Goal: Communication & Community: Answer question/provide support

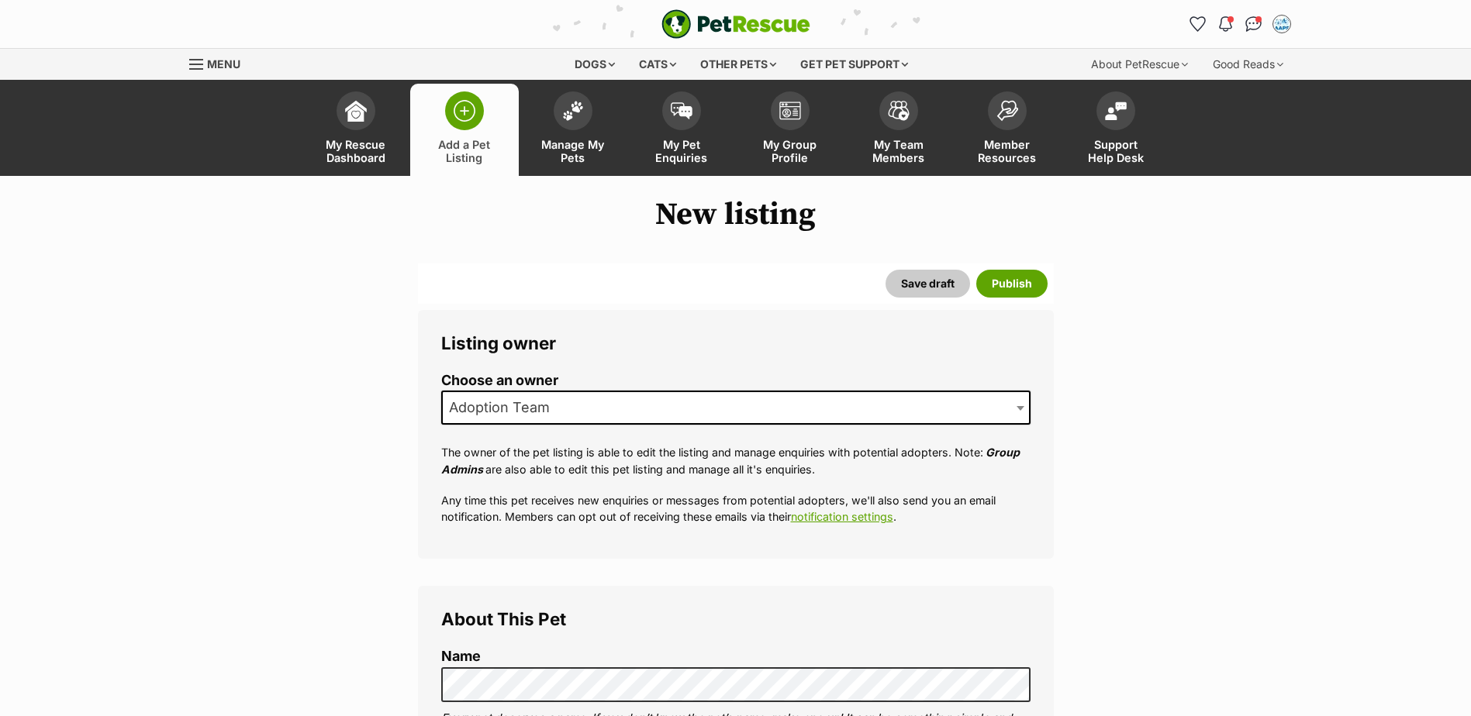
select select
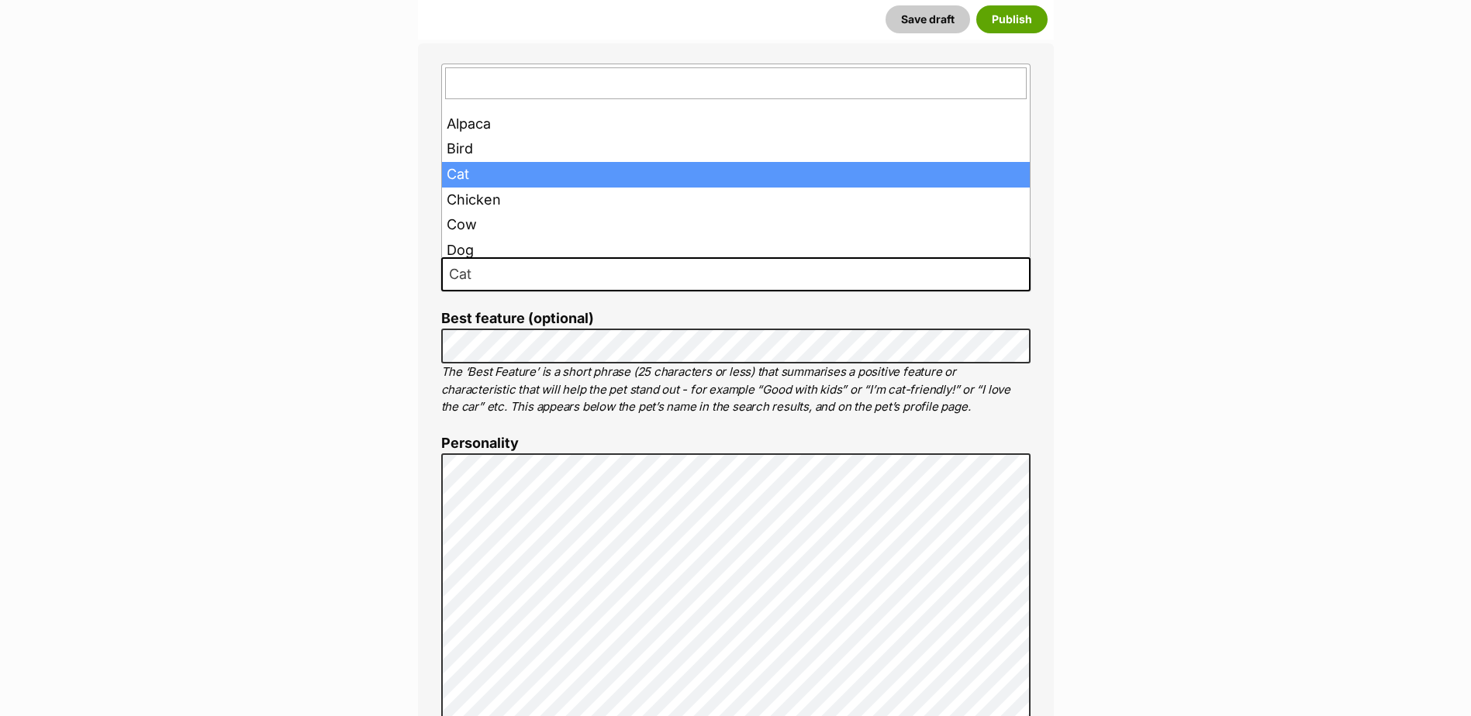
click at [495, 268] on span "Cat" at bounding box center [735, 274] width 589 height 34
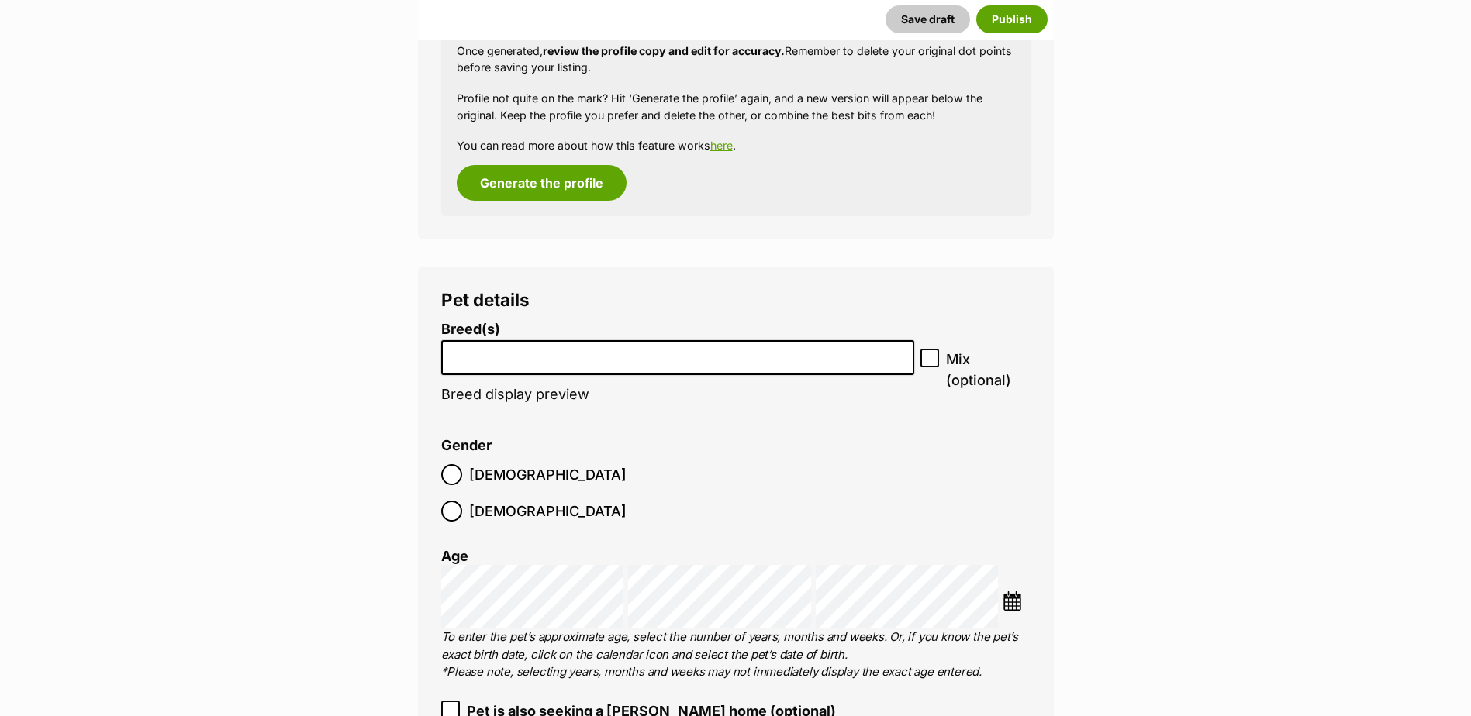
scroll to position [1744, 0]
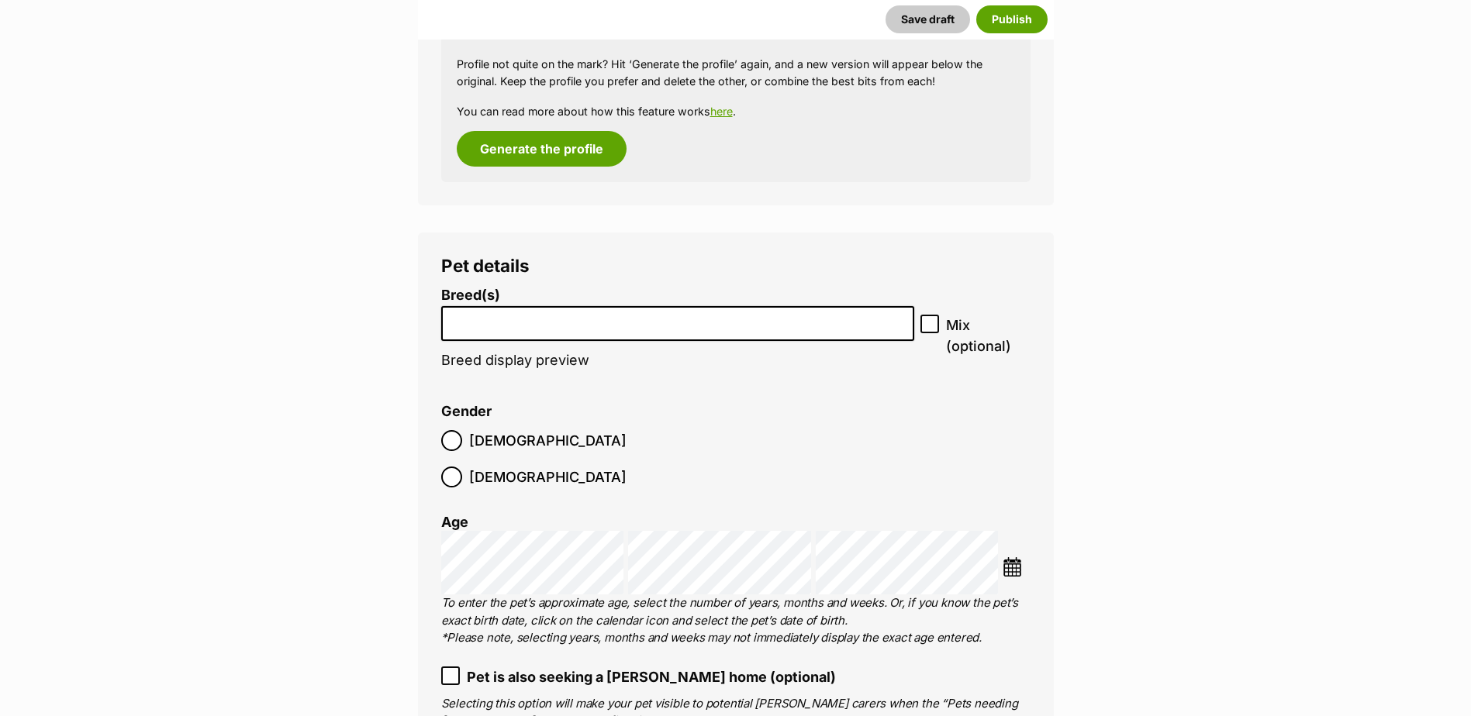
click at [478, 321] on input "search" at bounding box center [678, 320] width 463 height 16
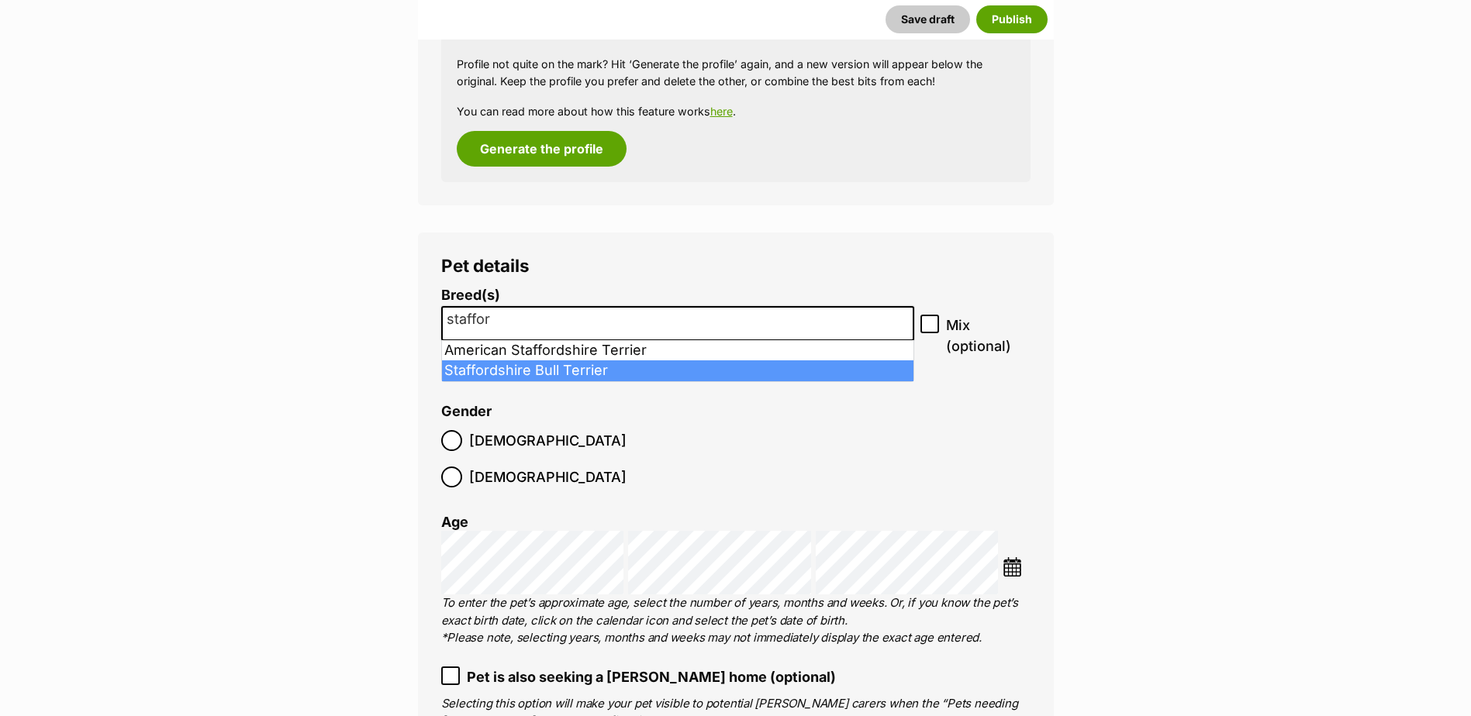
type input "staffor"
select select "9"
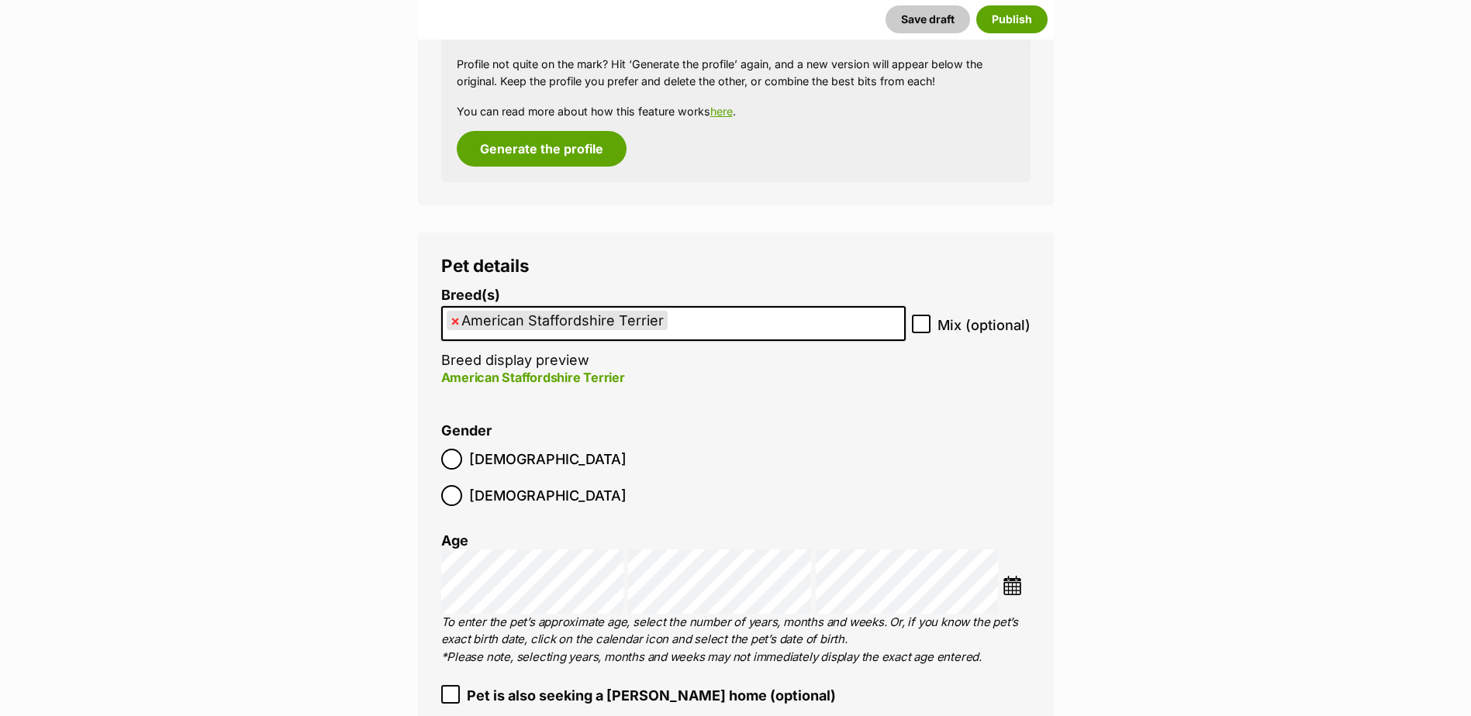
click at [456, 319] on span "×" at bounding box center [455, 320] width 9 height 19
select select
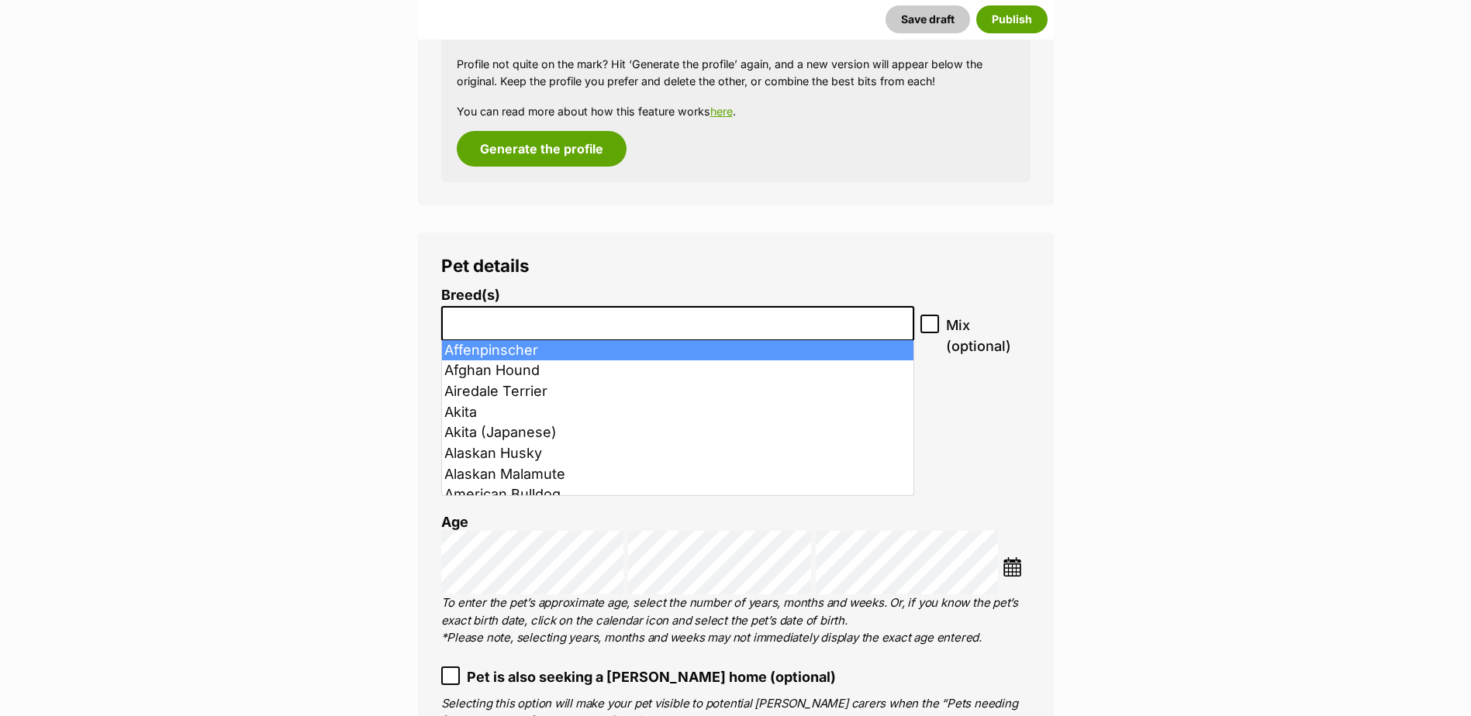
click at [468, 323] on input "search" at bounding box center [678, 320] width 463 height 16
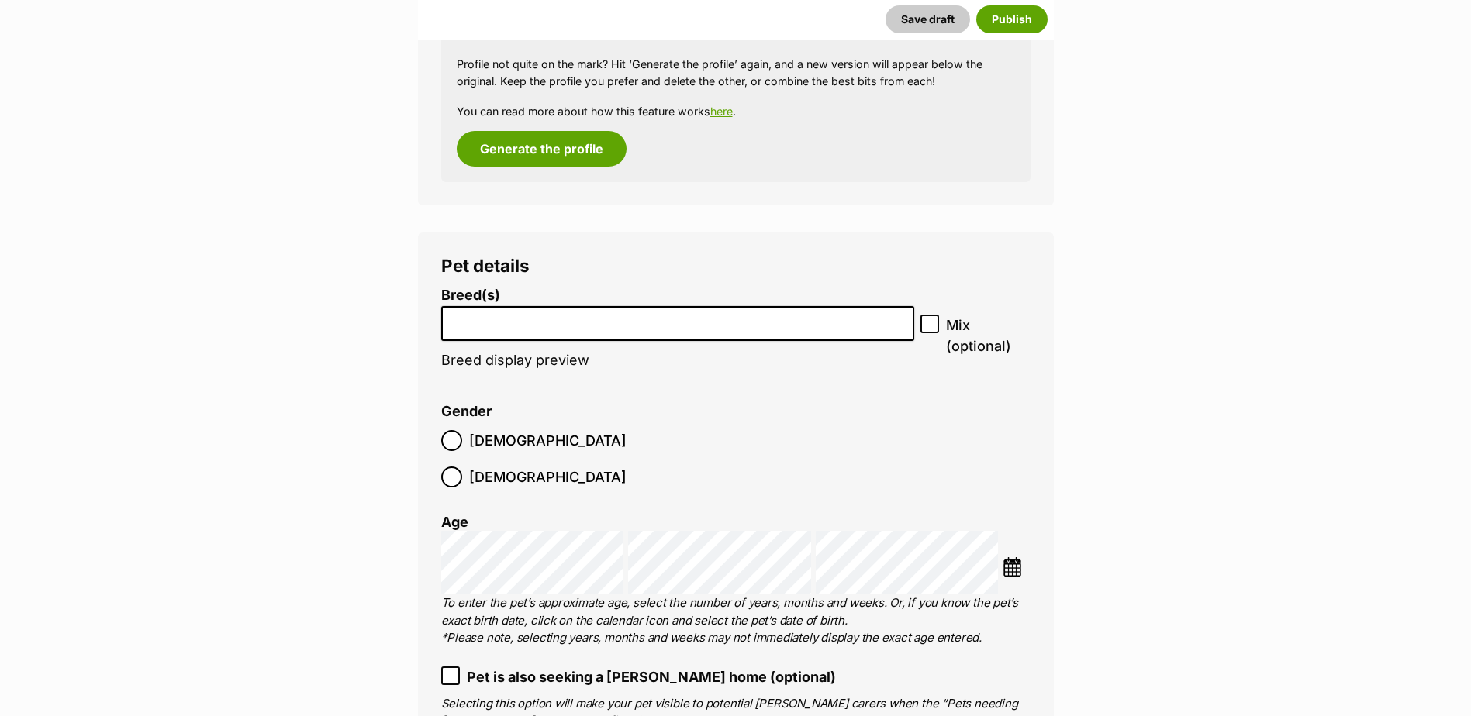
click at [471, 321] on input "search" at bounding box center [678, 320] width 463 height 16
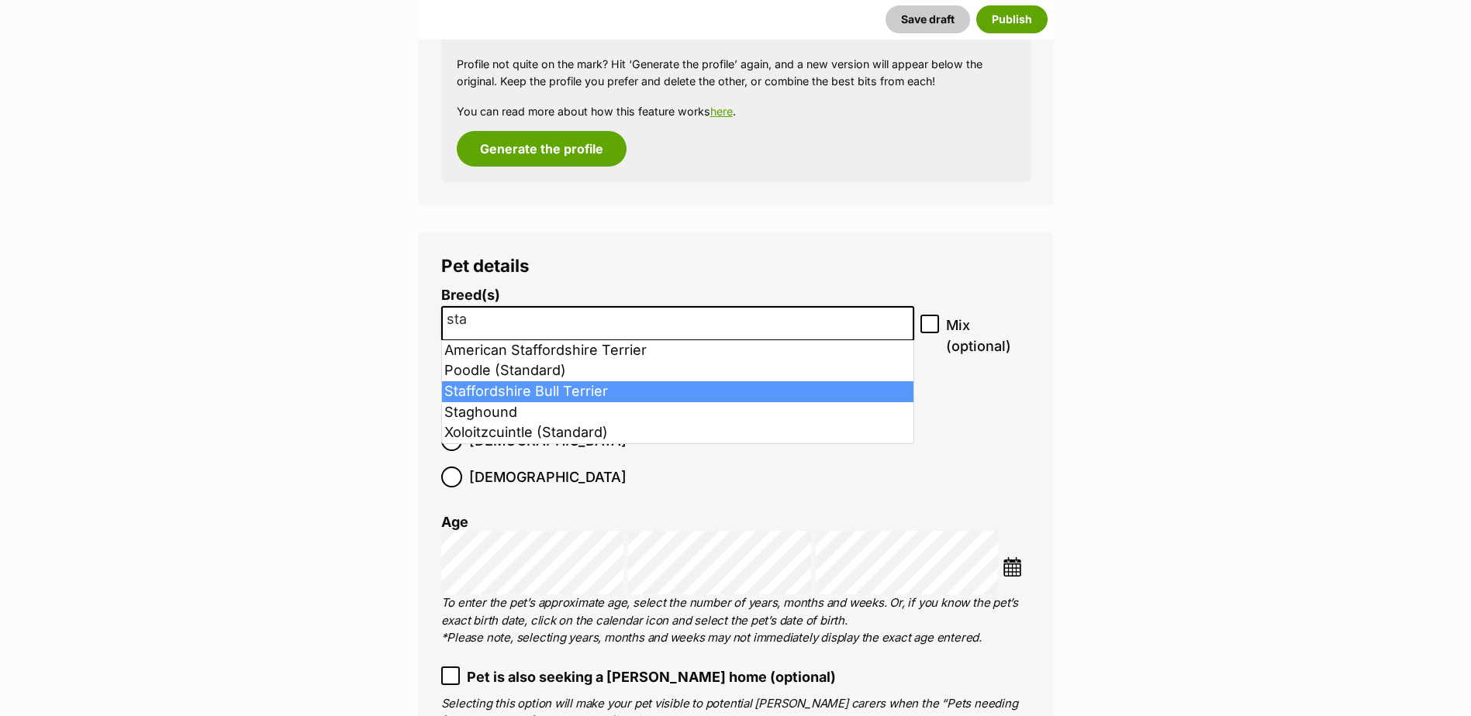
type input "sta"
select select "198"
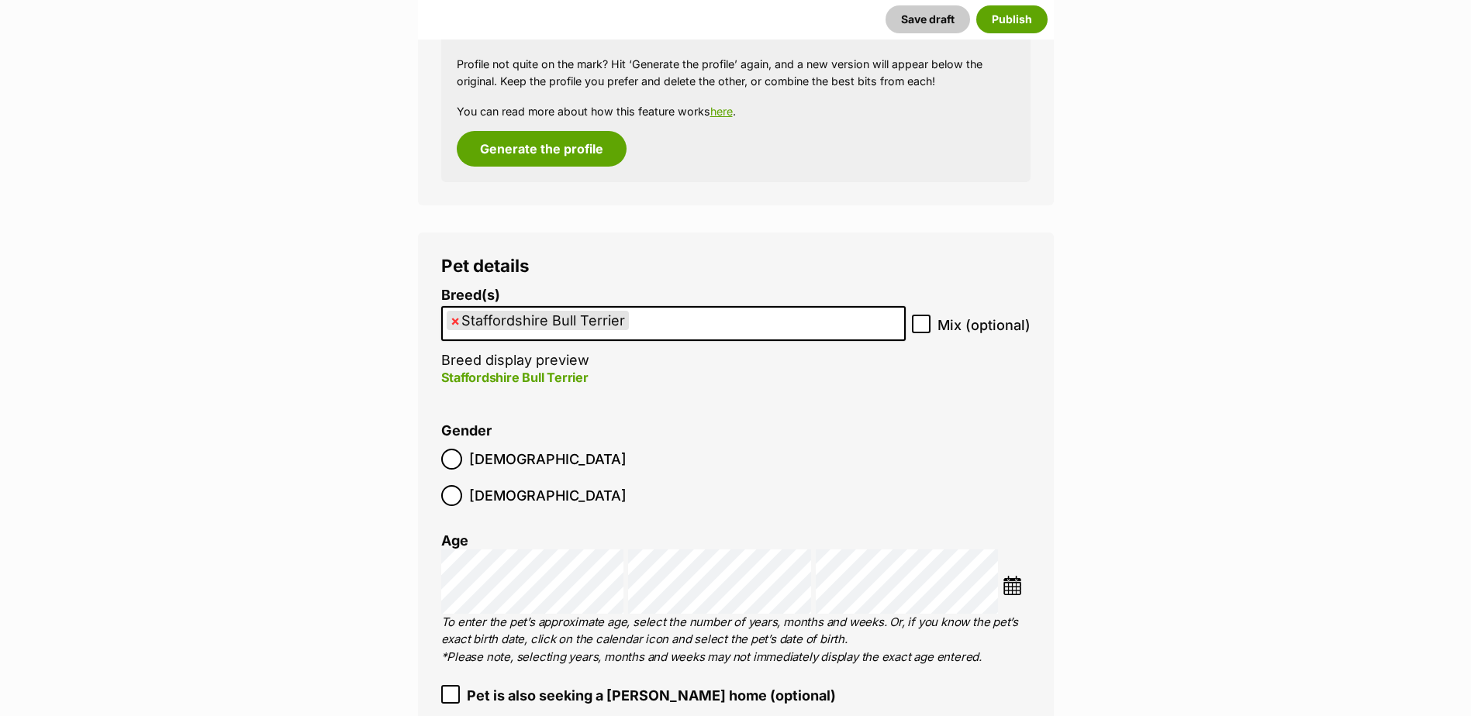
click at [918, 323] on icon at bounding box center [921, 324] width 11 height 11
click at [918, 323] on input "Mix (optional)" at bounding box center [921, 324] width 19 height 19
checkbox input "true"
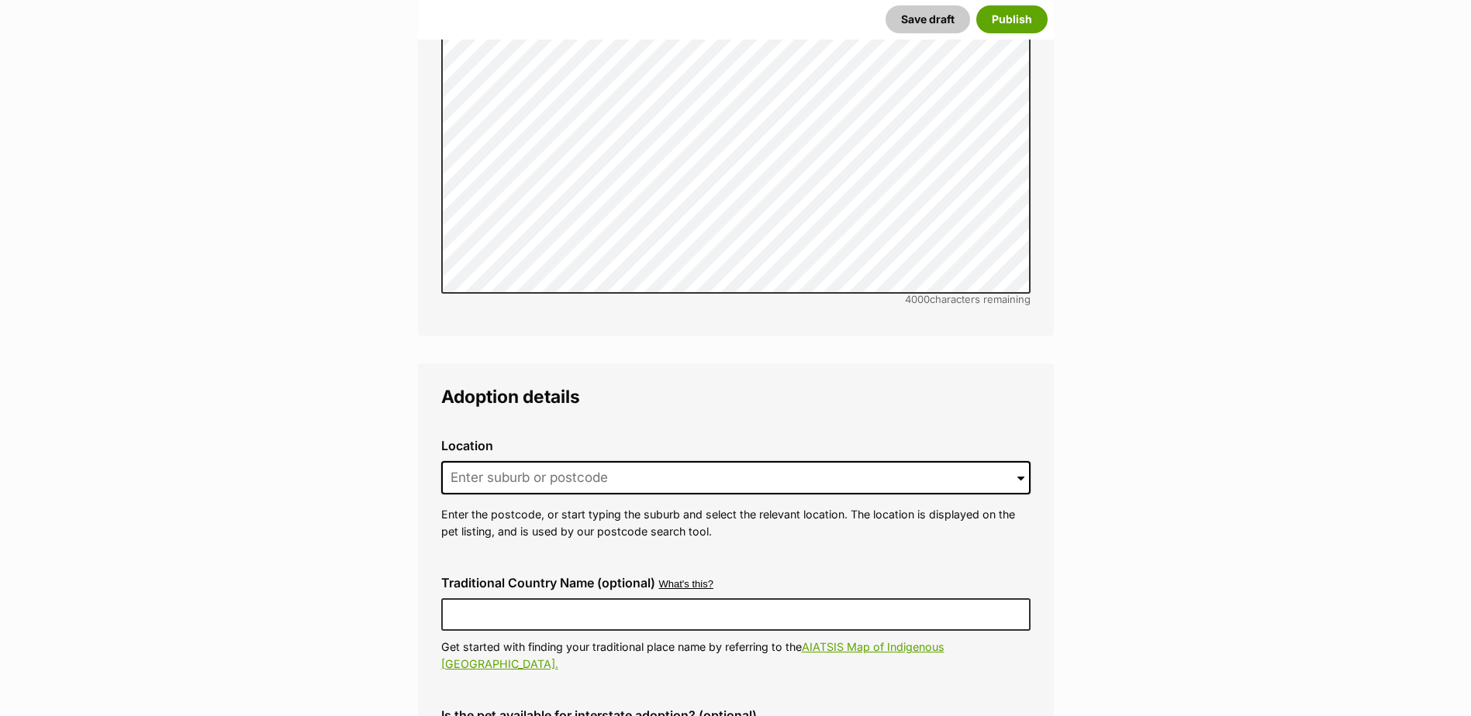
scroll to position [3450, 0]
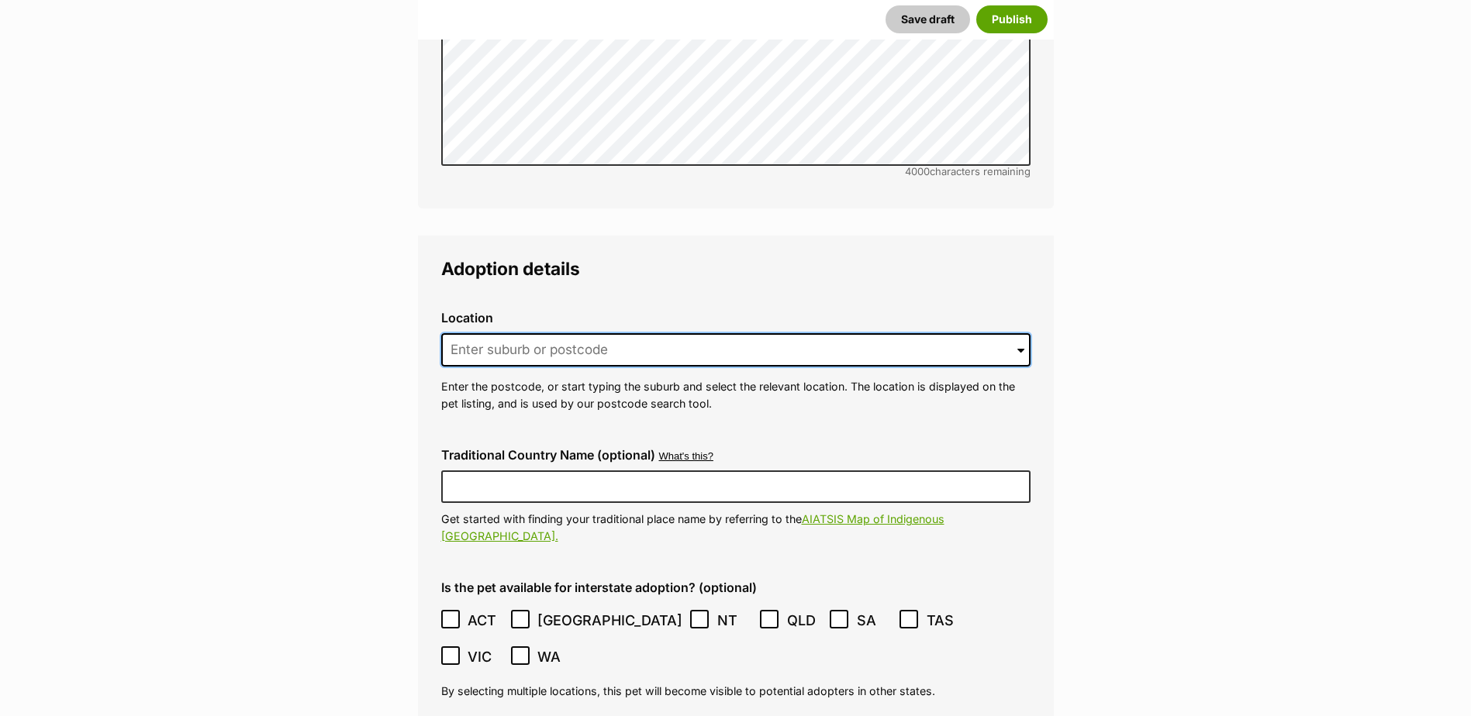
drag, startPoint x: 503, startPoint y: 318, endPoint x: 520, endPoint y: 302, distance: 23.1
click at [503, 333] on input at bounding box center [735, 350] width 589 height 34
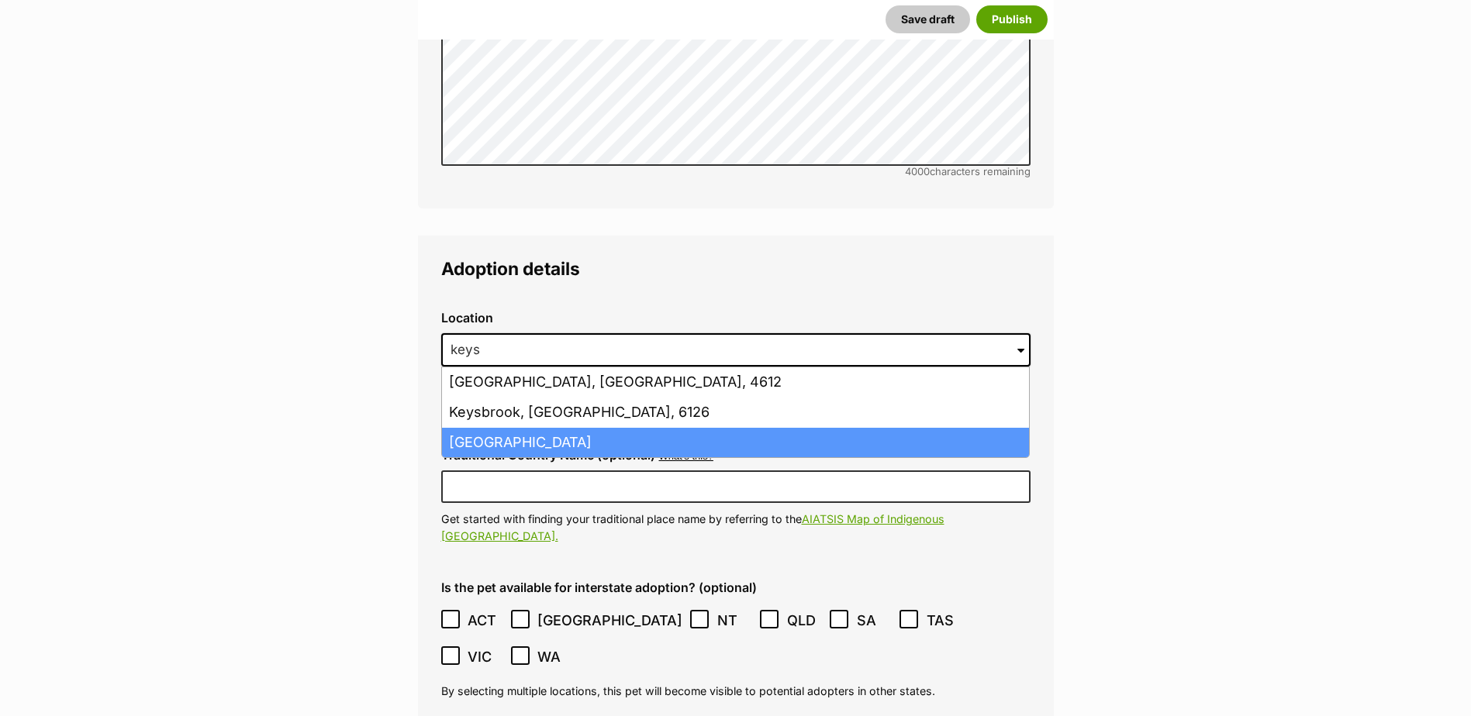
click at [582, 428] on li "Keysborough, Victoria, 3173" at bounding box center [735, 443] width 587 height 30
type input "Keysborough, Victoria, 3173"
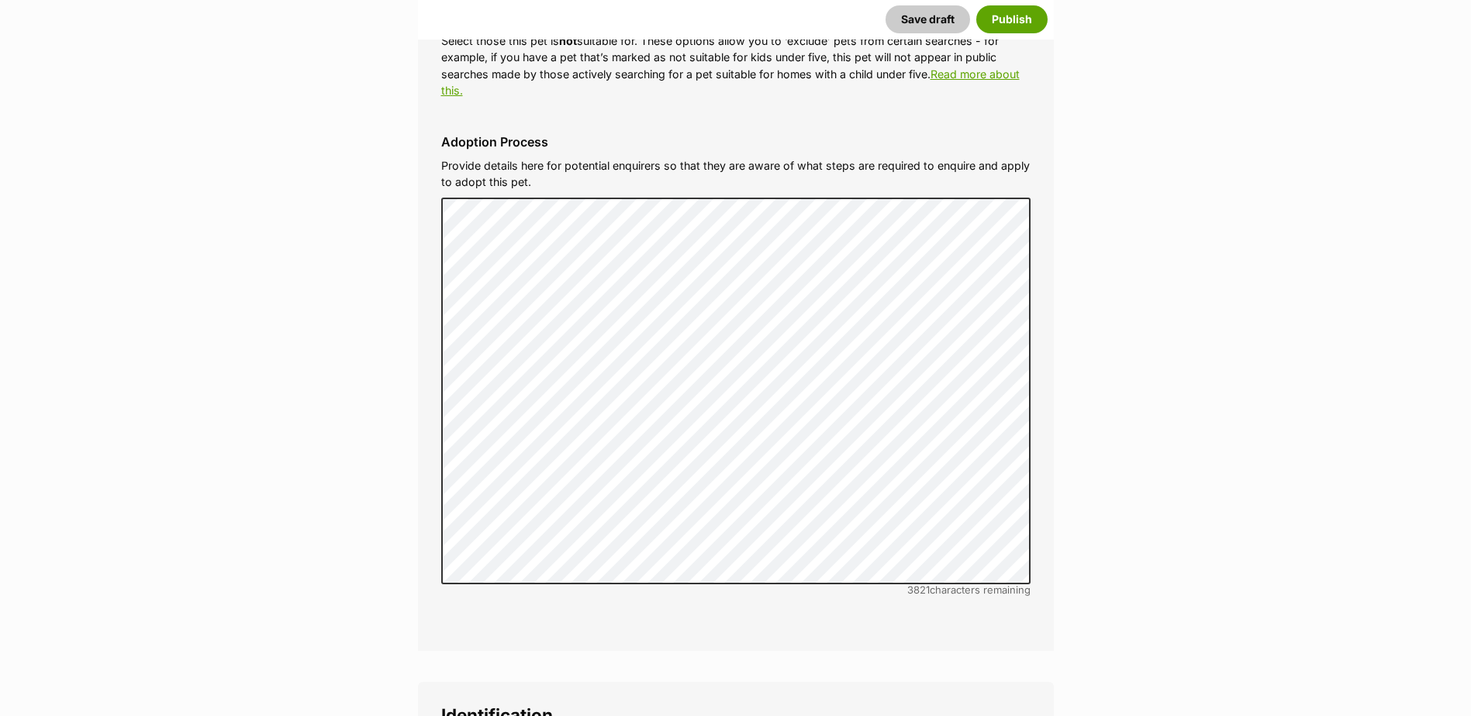
scroll to position [4690, 0]
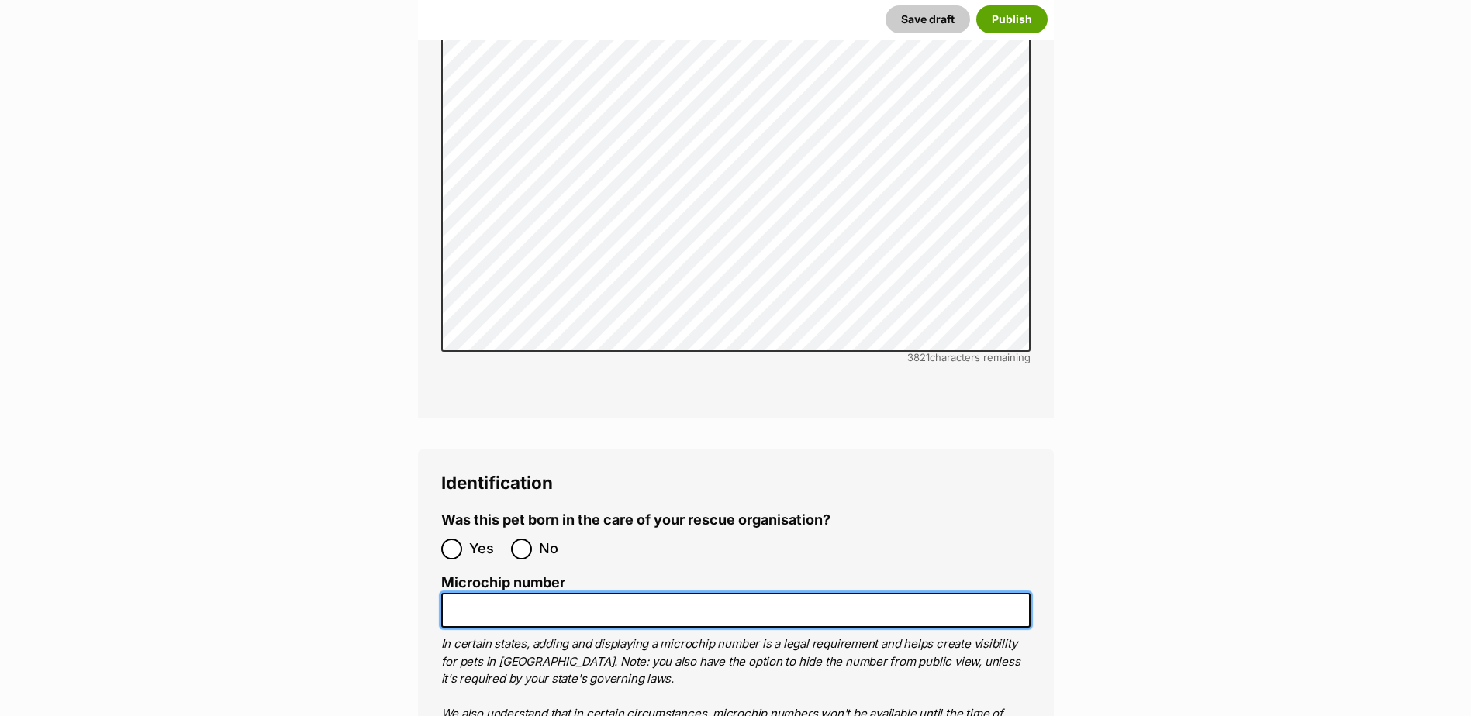
click at [479, 593] on input "Microchip number" at bounding box center [735, 610] width 589 height 35
paste input "956000017237336"
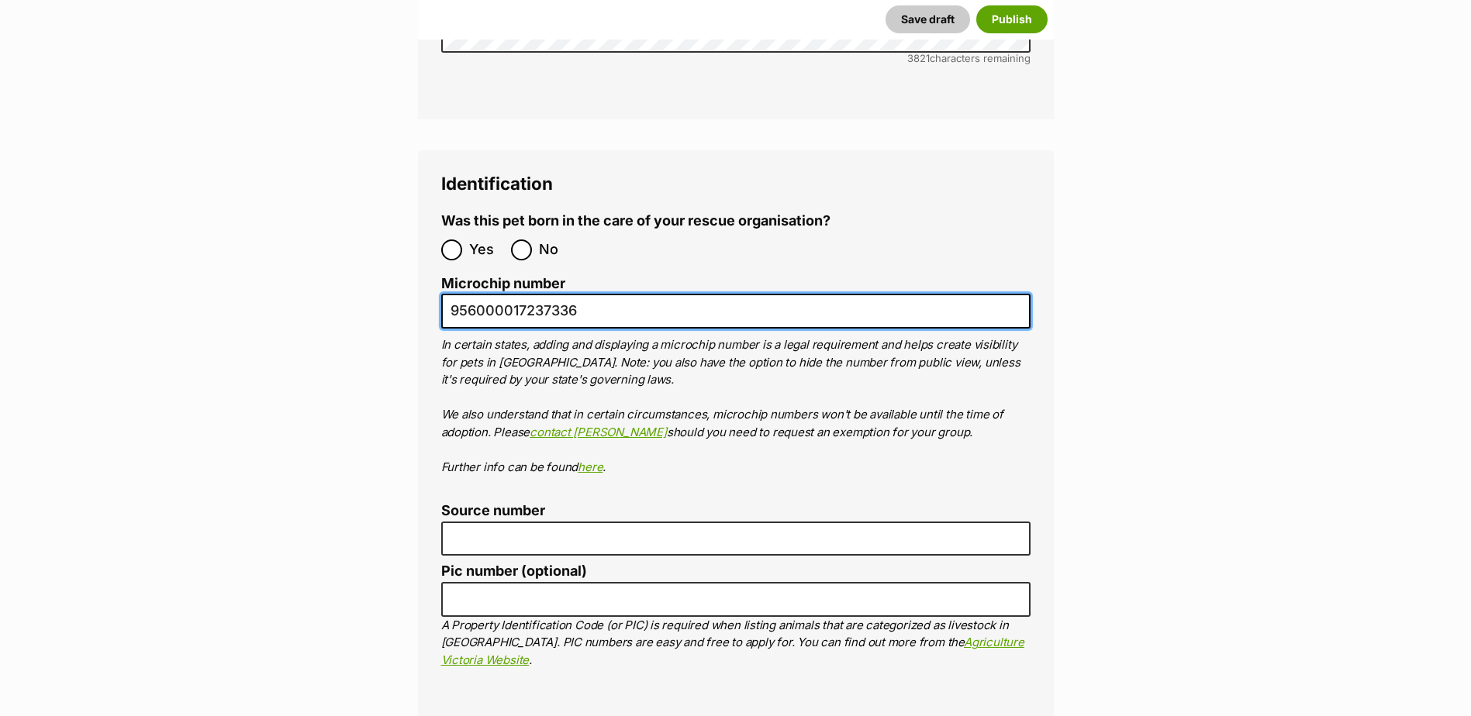
scroll to position [5001, 0]
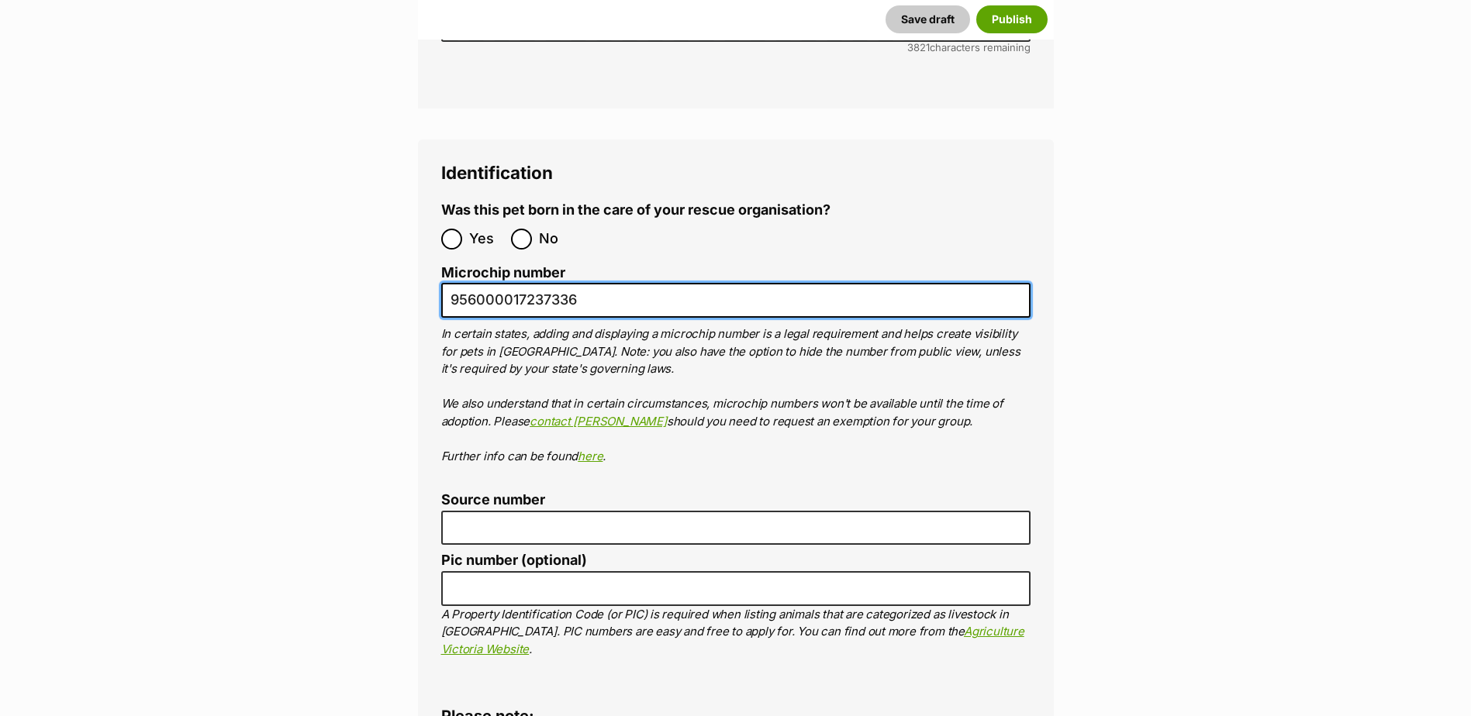
type input "956000017237336"
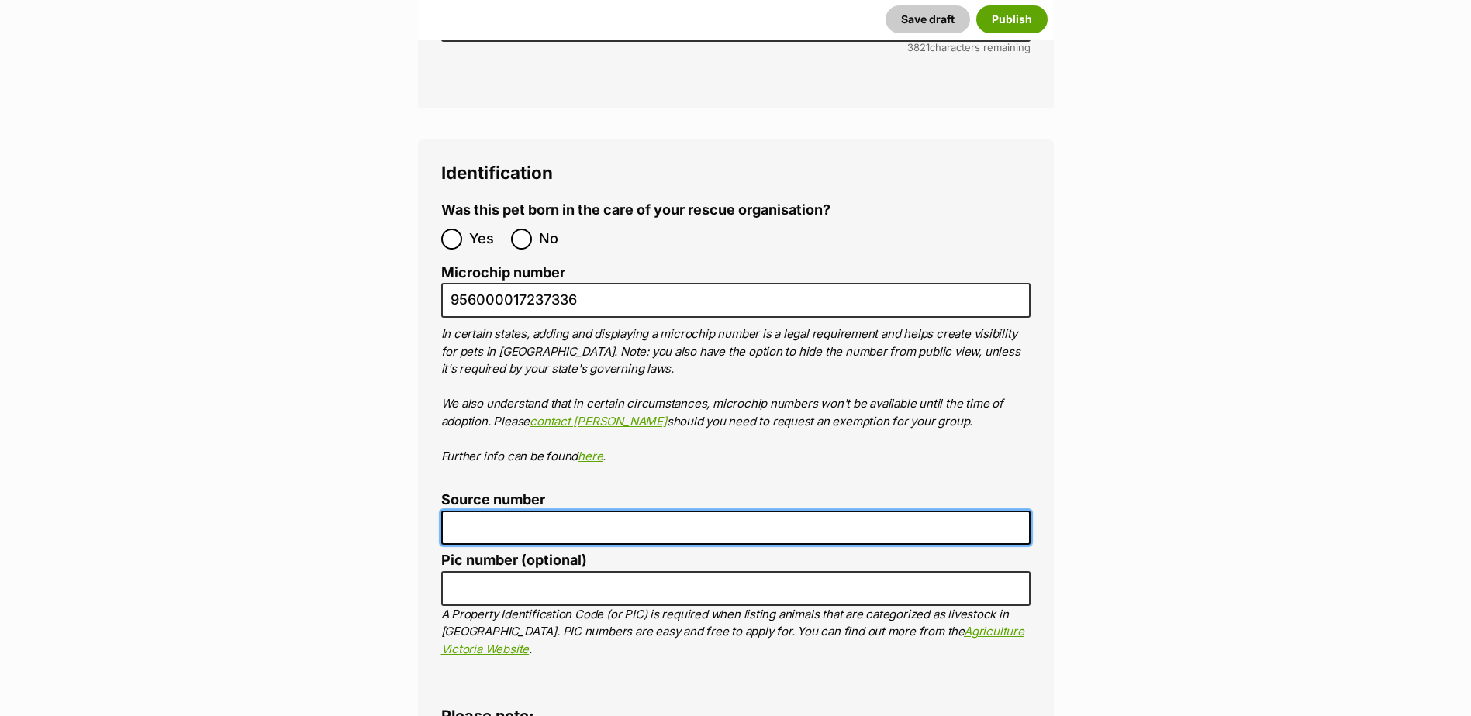
click at [499, 511] on input "Source number" at bounding box center [735, 528] width 589 height 35
paste input "Br100702"
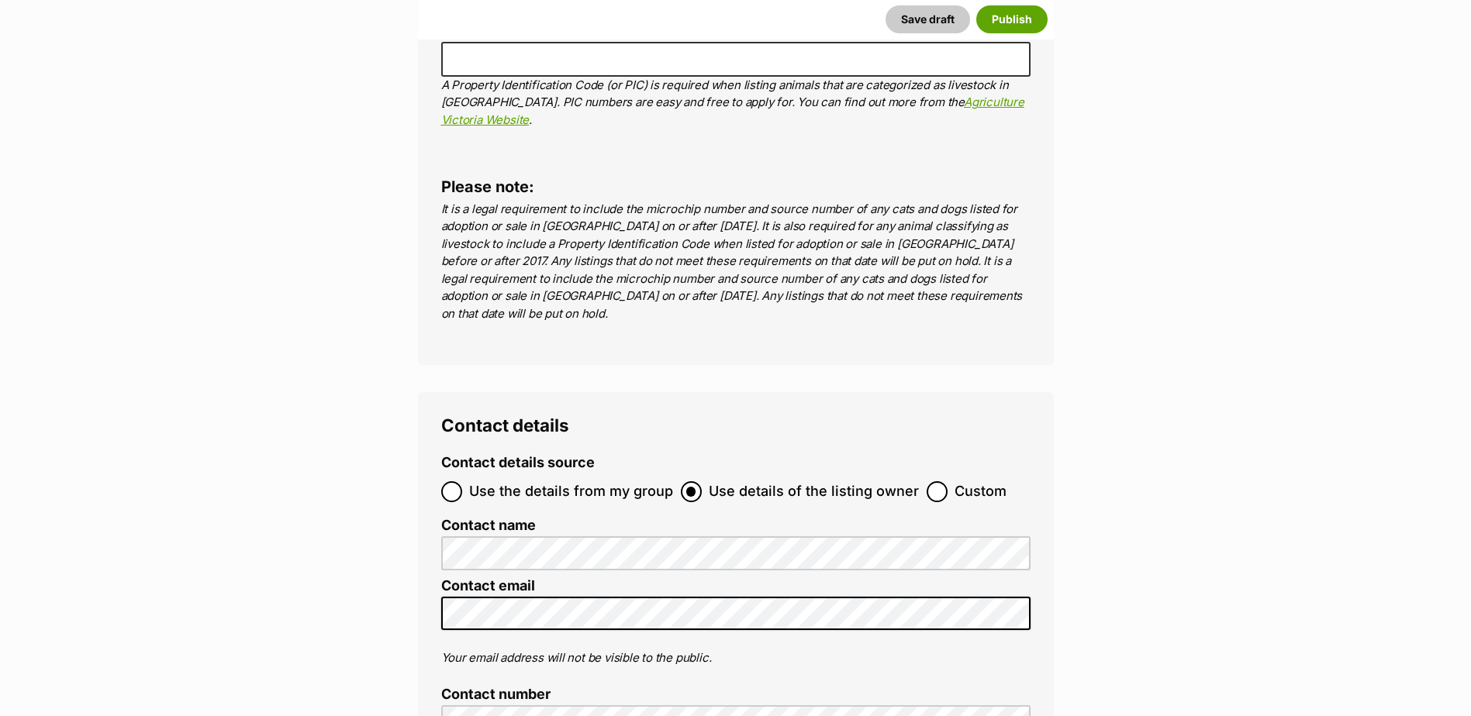
scroll to position [5698, 0]
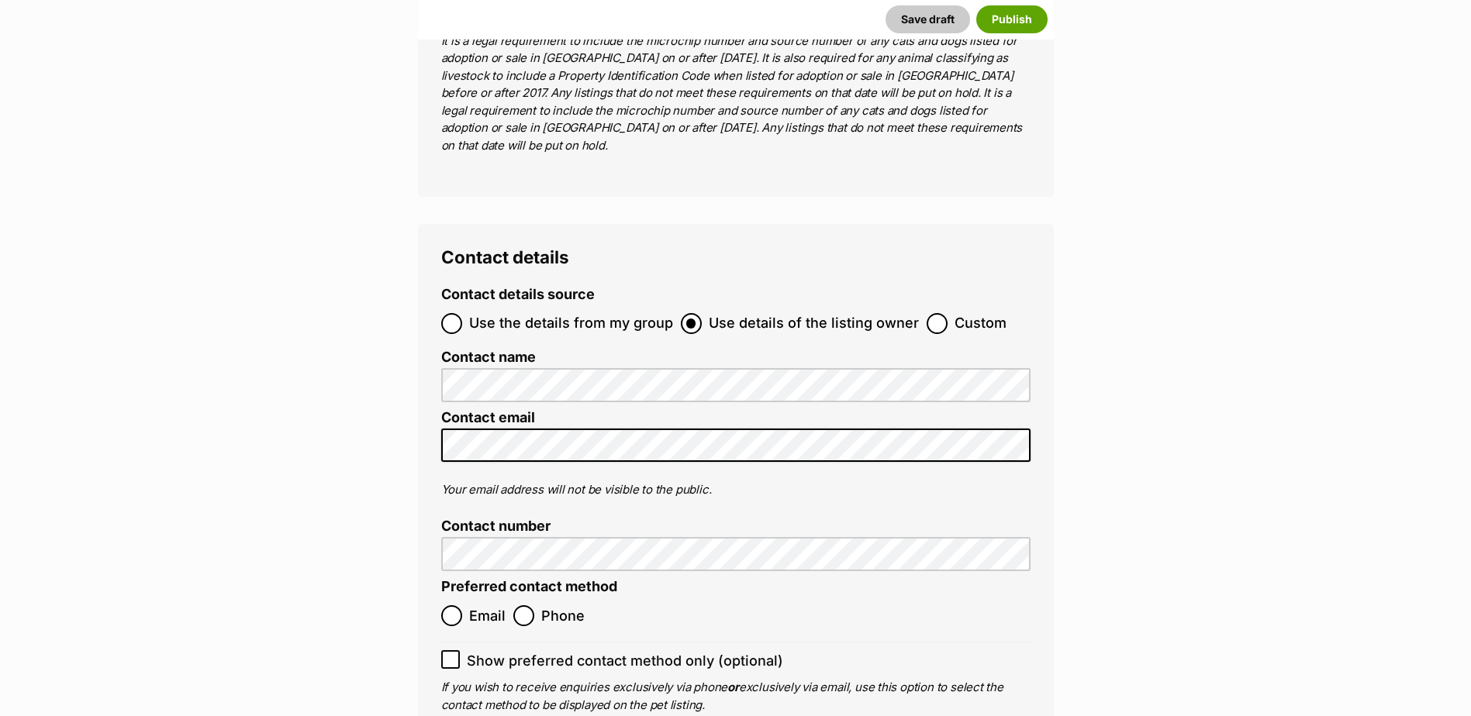
type input "Br100702"
drag, startPoint x: 447, startPoint y: 495, endPoint x: 502, endPoint y: 505, distance: 56.0
click at [448, 606] on input "Email" at bounding box center [451, 616] width 21 height 21
radio input "true"
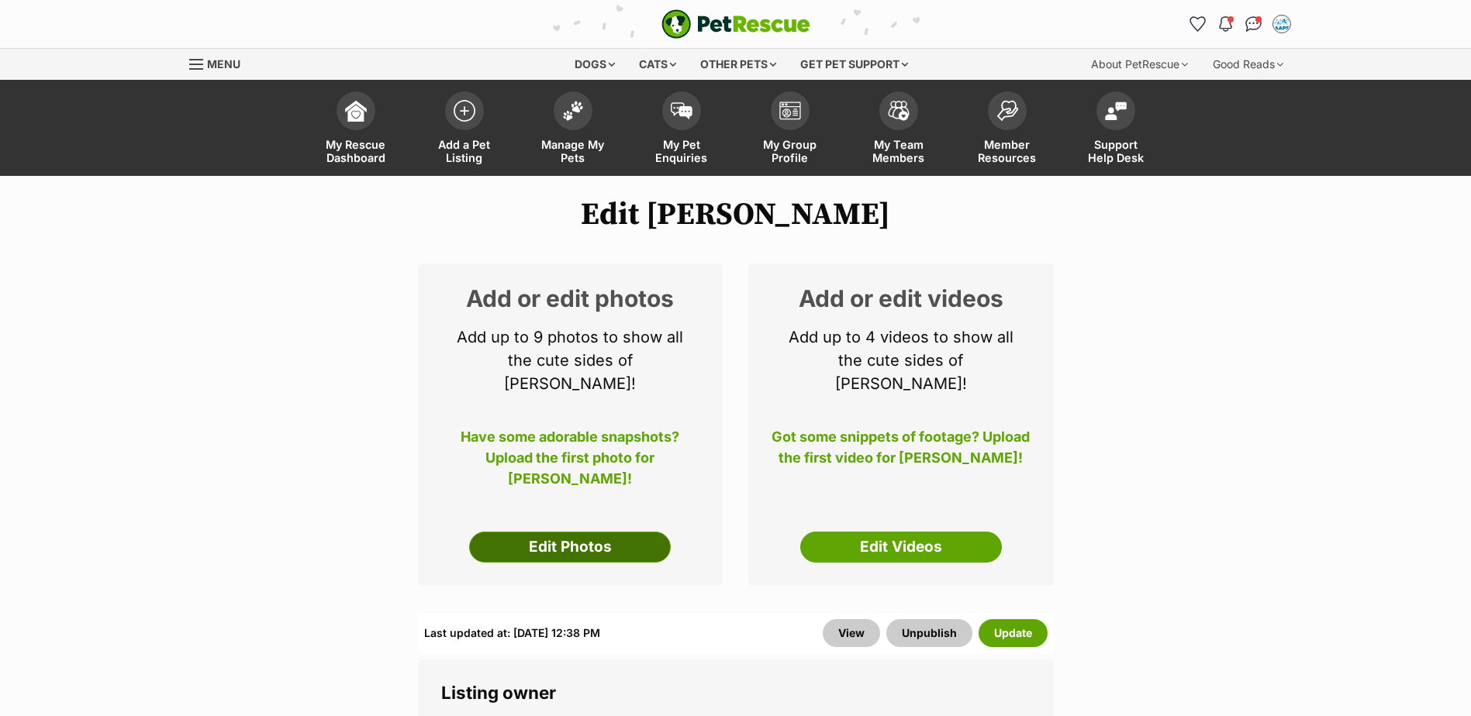
click at [584, 532] on link "Edit Photos" at bounding box center [570, 547] width 202 height 31
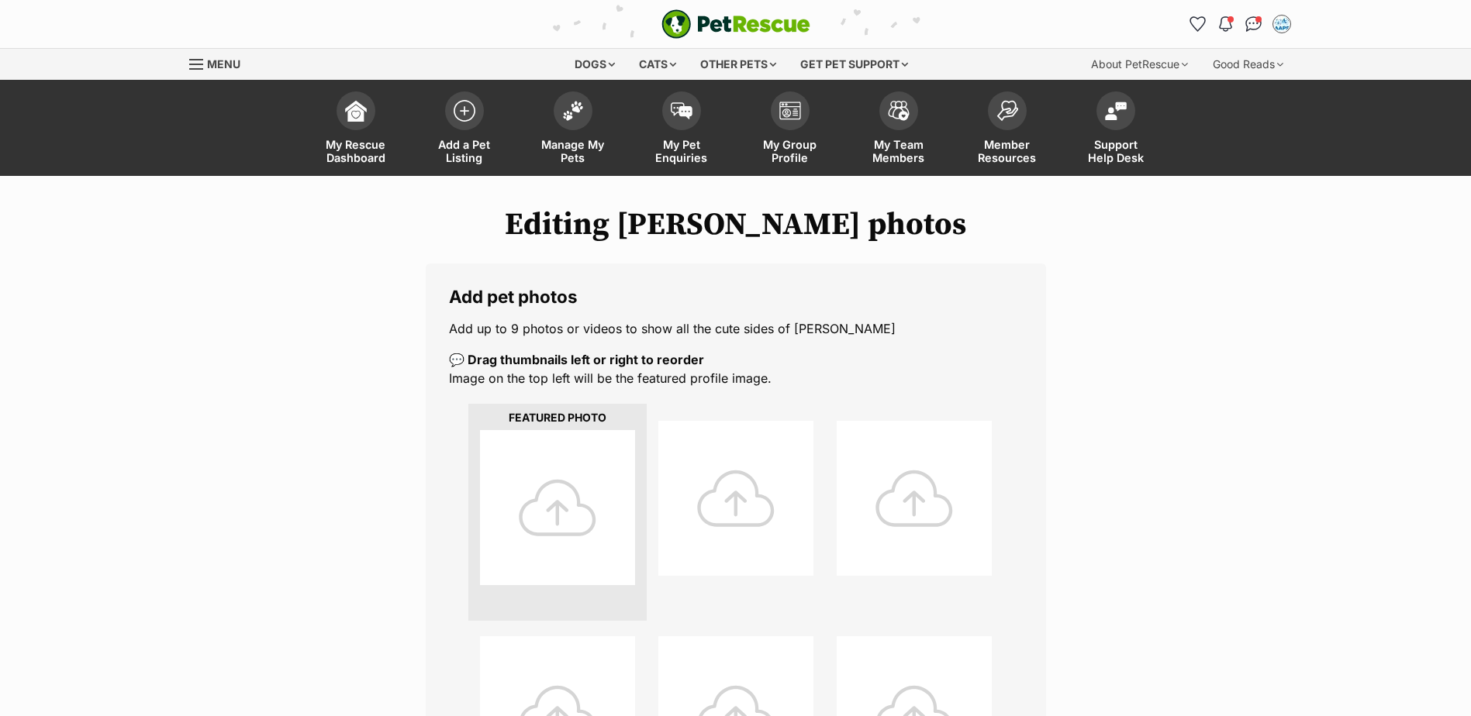
click at [559, 516] on div at bounding box center [557, 507] width 155 height 155
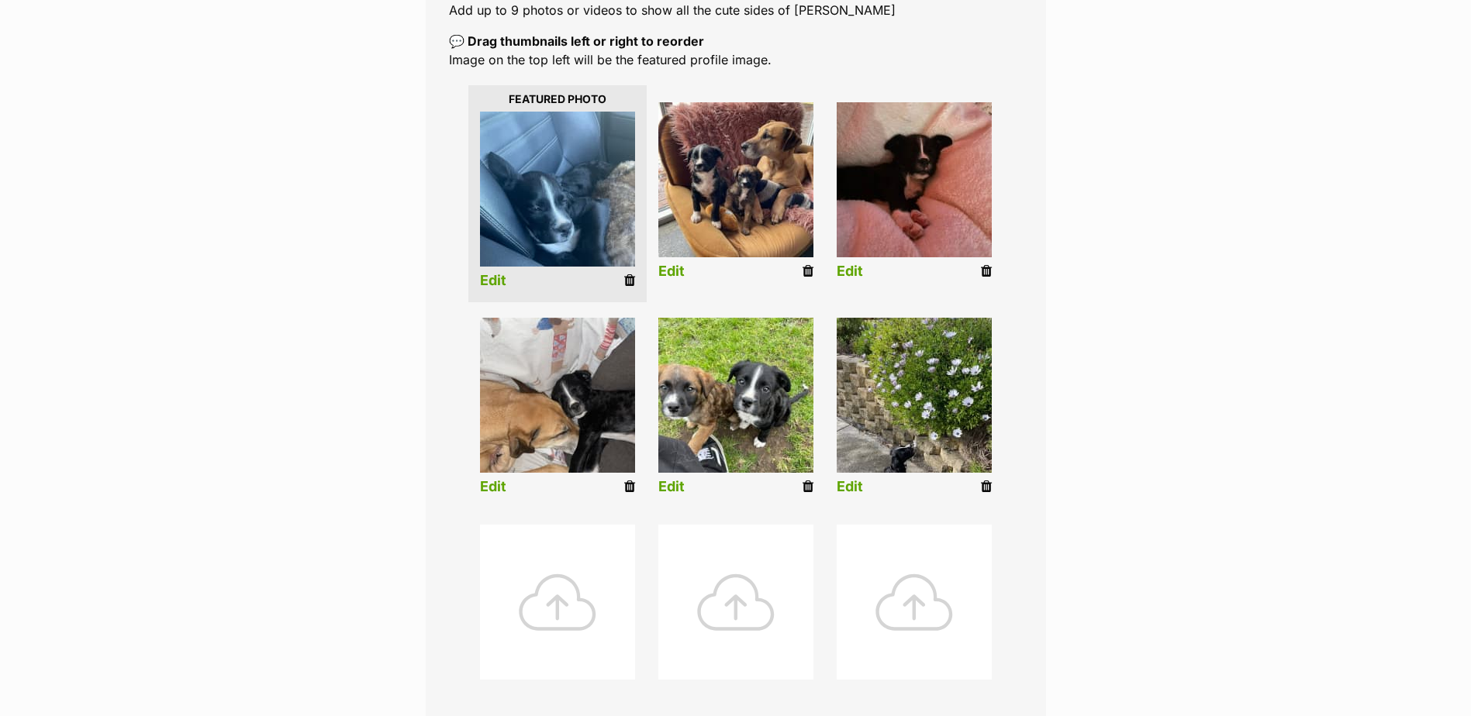
scroll to position [543, 0]
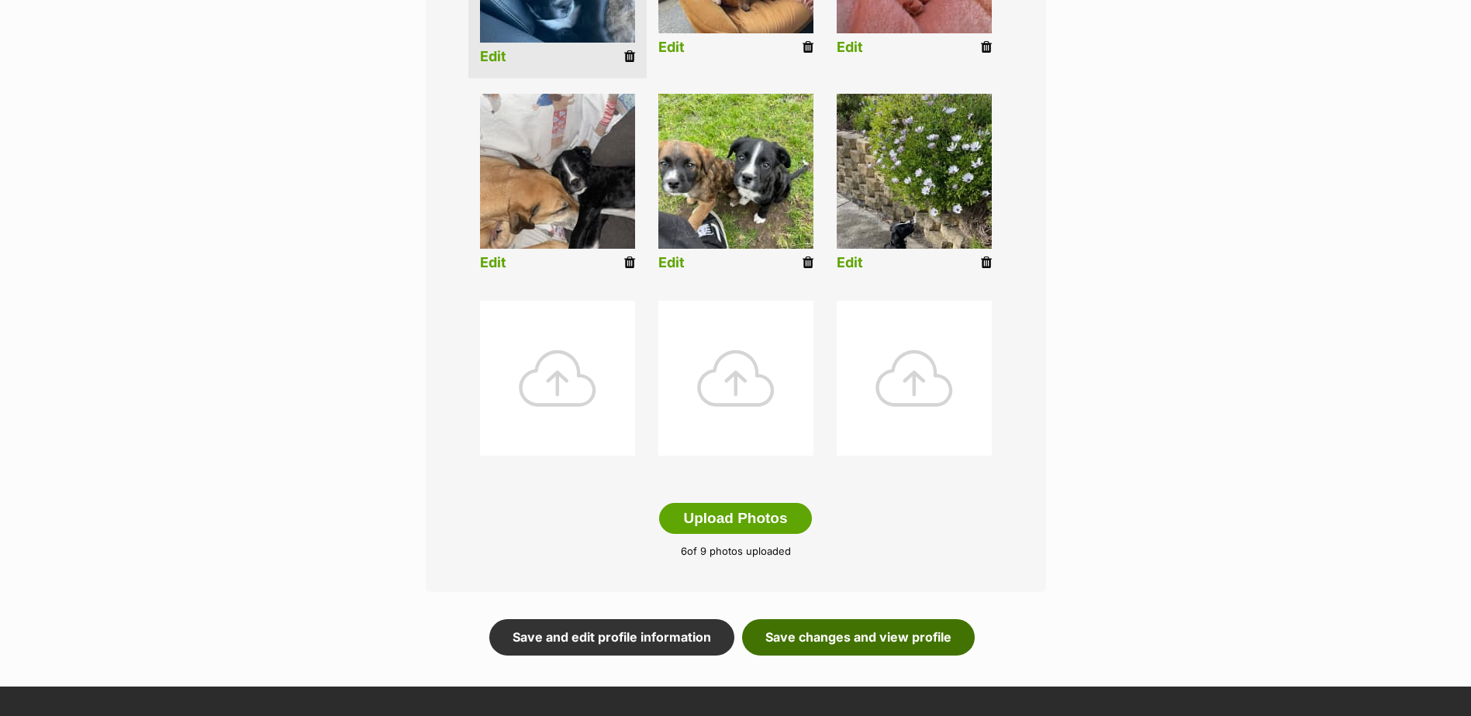
click at [884, 639] on link "Save changes and view profile" at bounding box center [858, 638] width 233 height 36
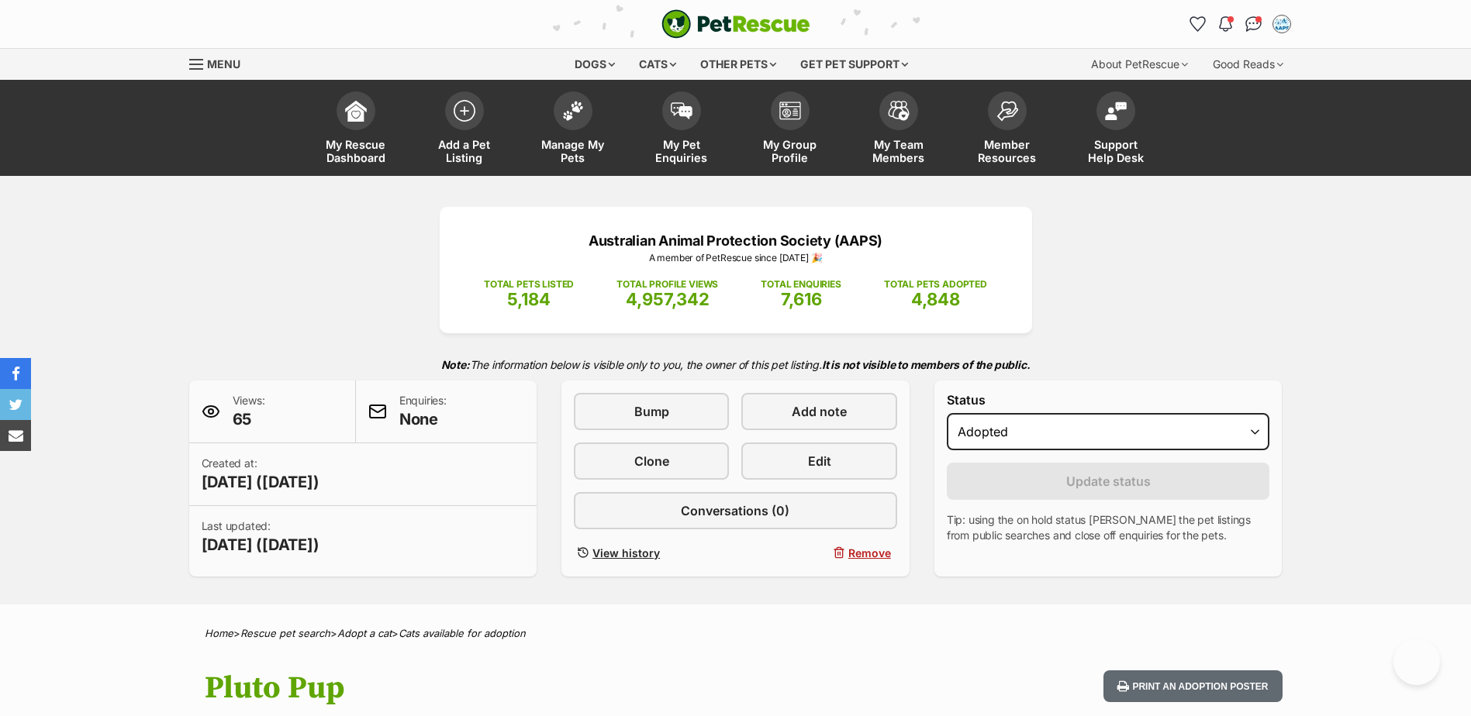
select select "rehomed"
click at [573, 116] on img at bounding box center [573, 107] width 22 height 20
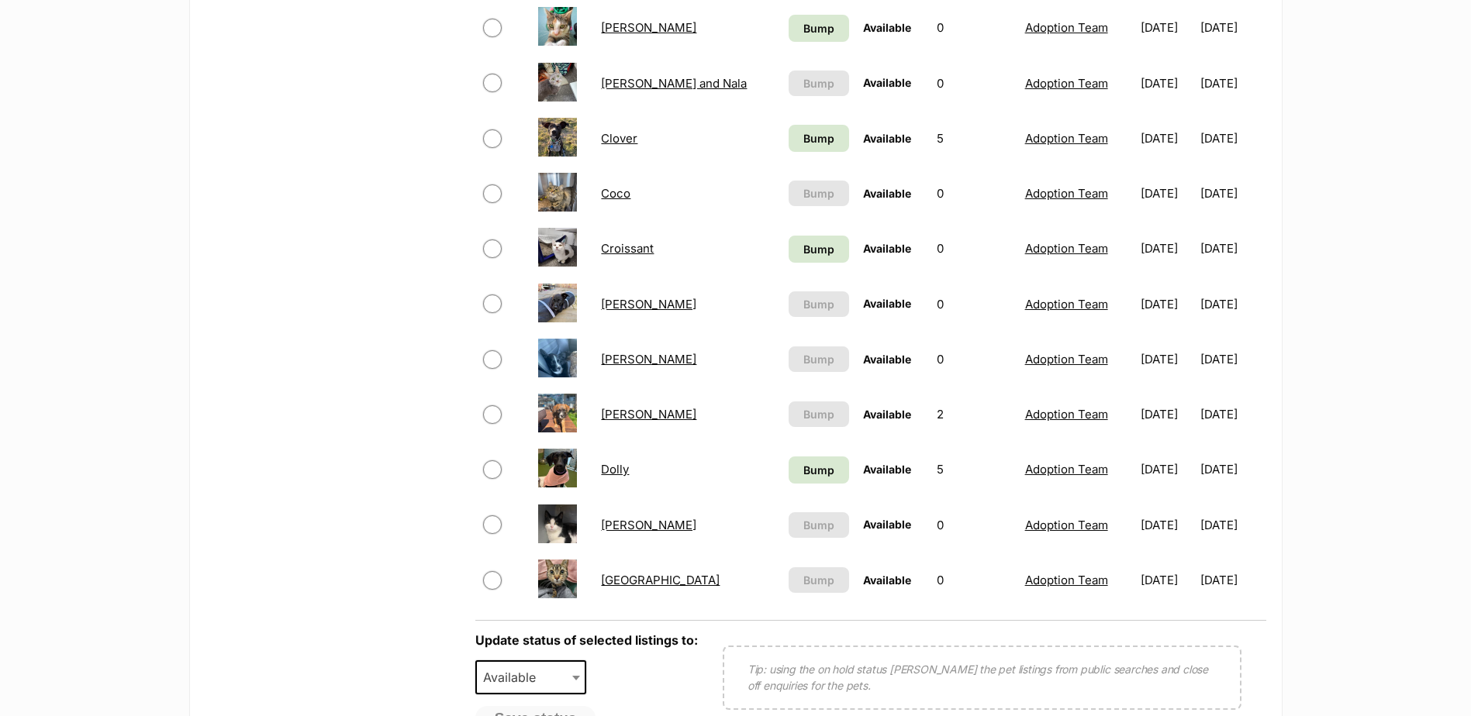
scroll to position [1008, 0]
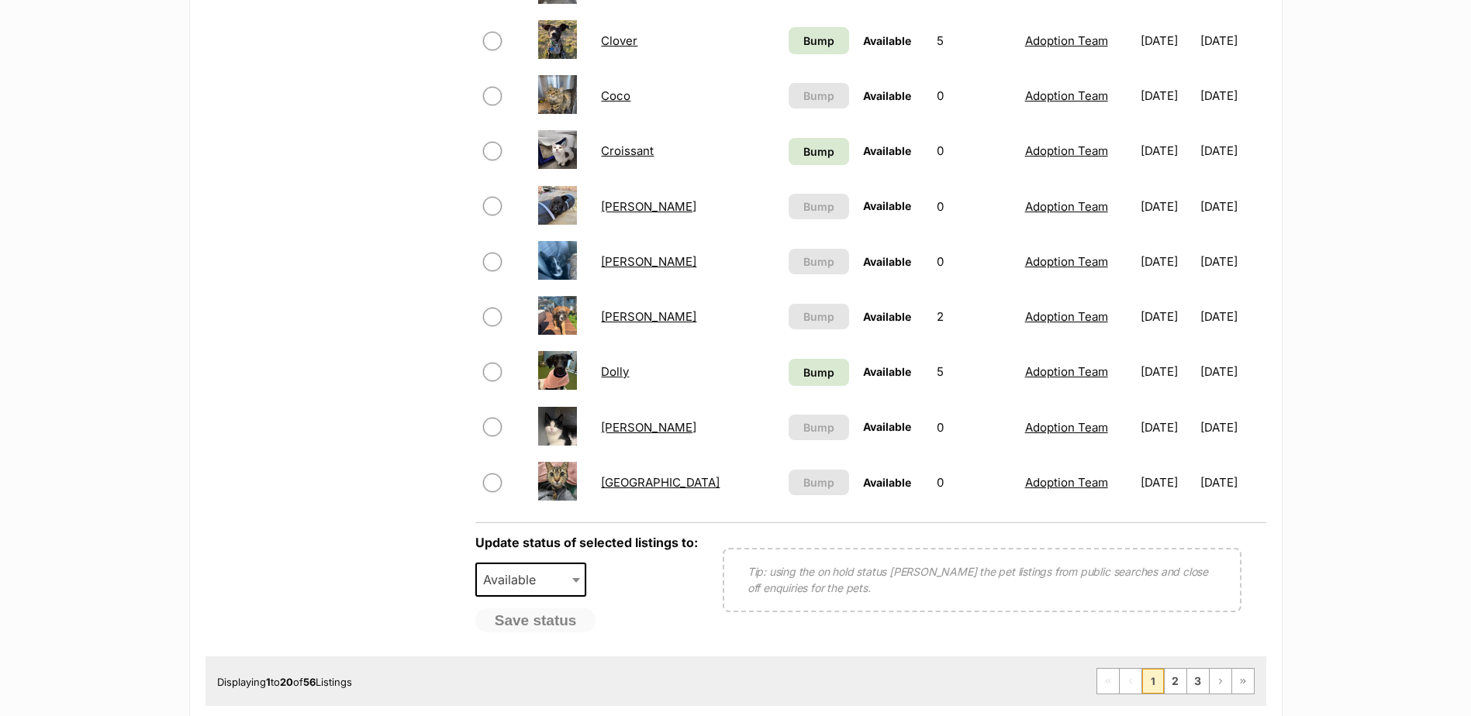
click at [644, 261] on link "[PERSON_NAME]" at bounding box center [648, 261] width 95 height 15
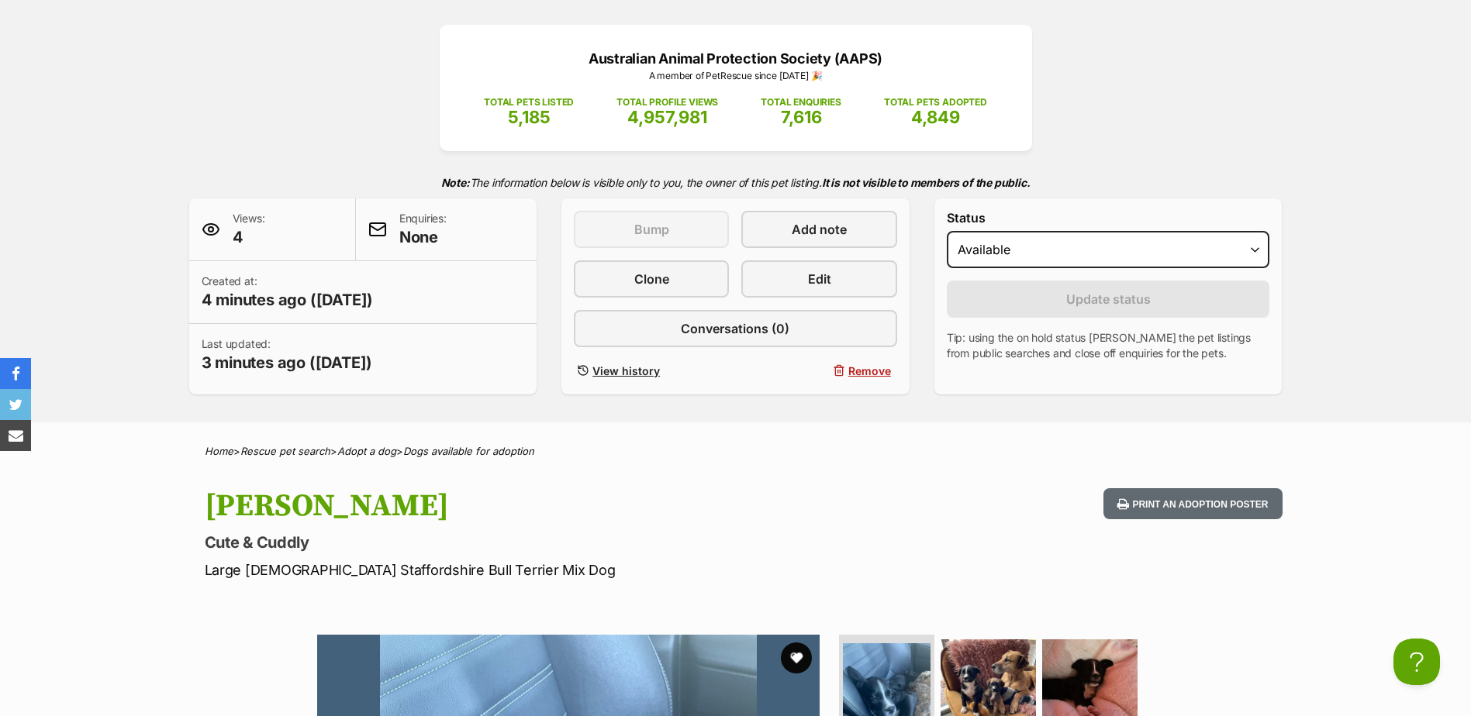
scroll to position [155, 0]
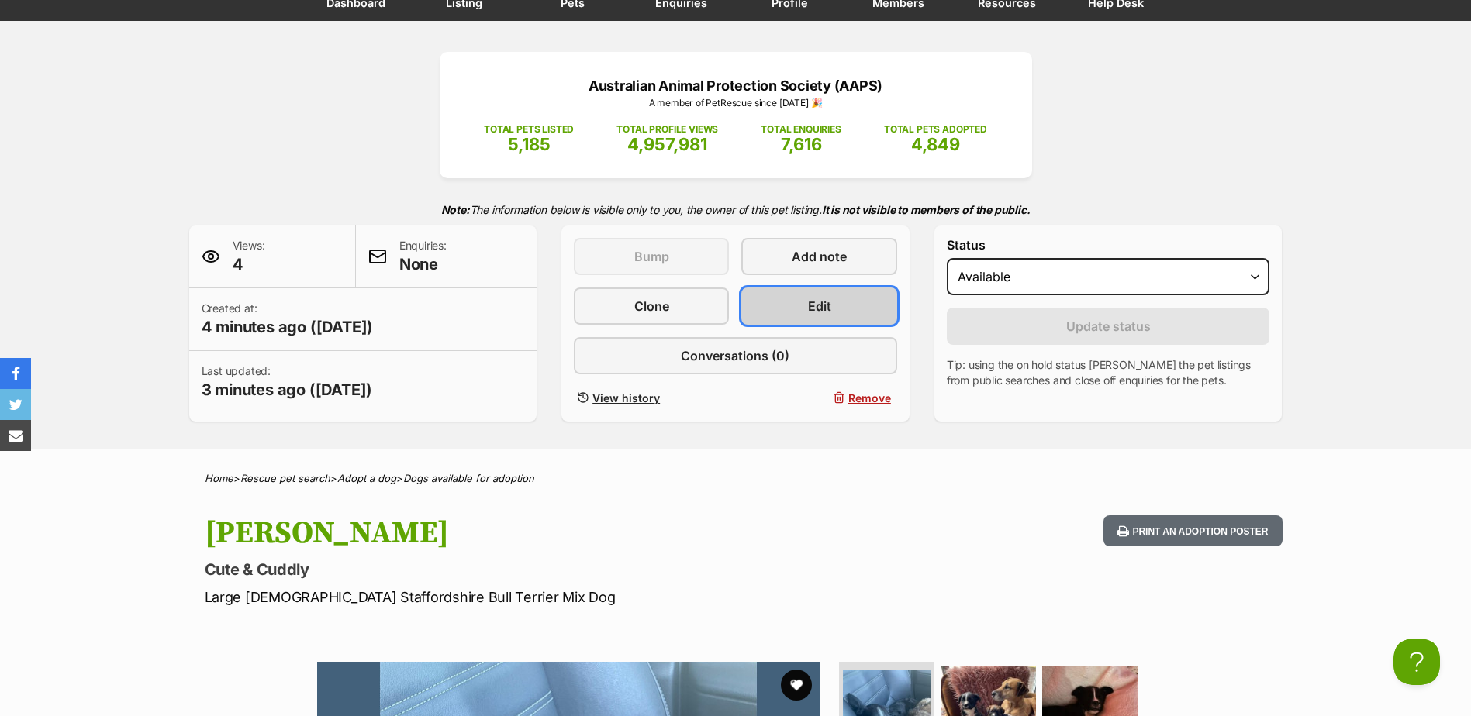
click at [822, 295] on link "Edit" at bounding box center [818, 306] width 155 height 37
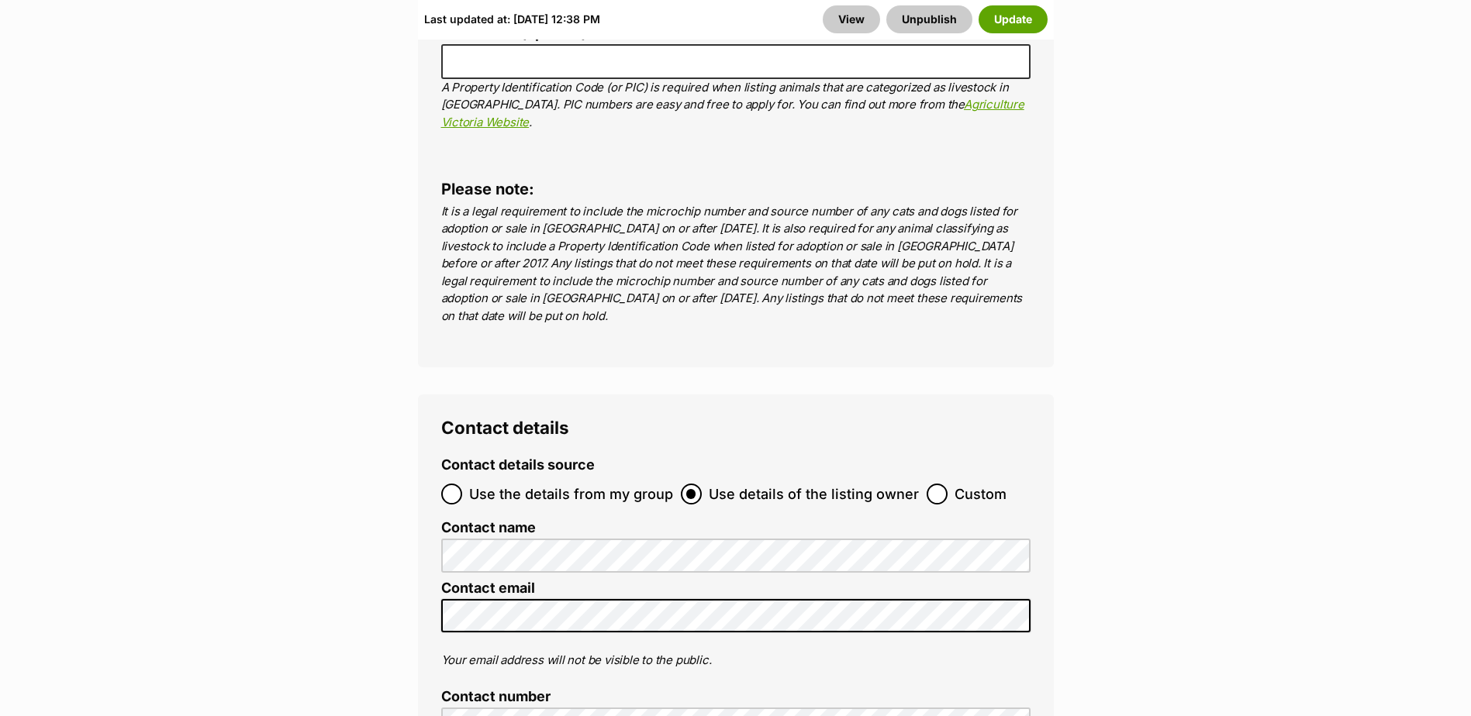
scroll to position [5739, 0]
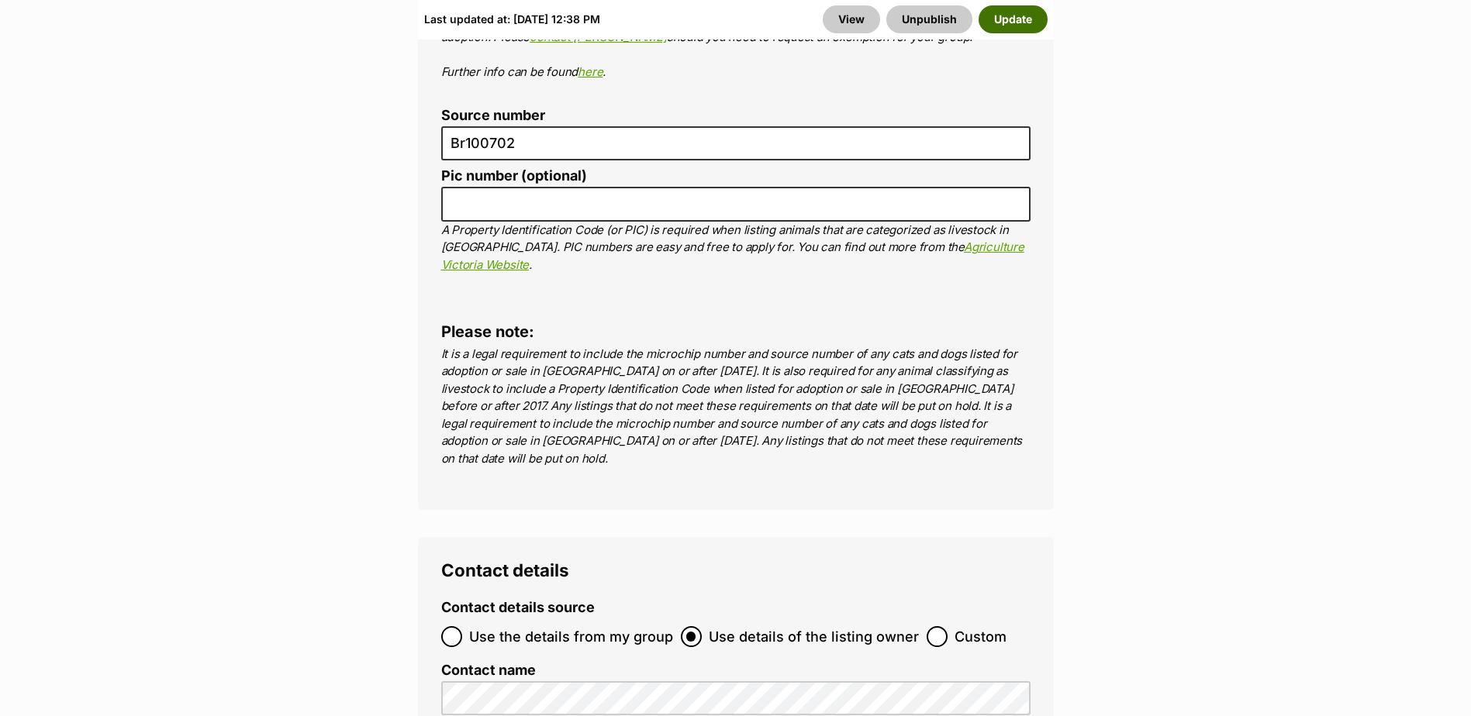
click at [1016, 19] on button "Update" at bounding box center [1013, 19] width 69 height 28
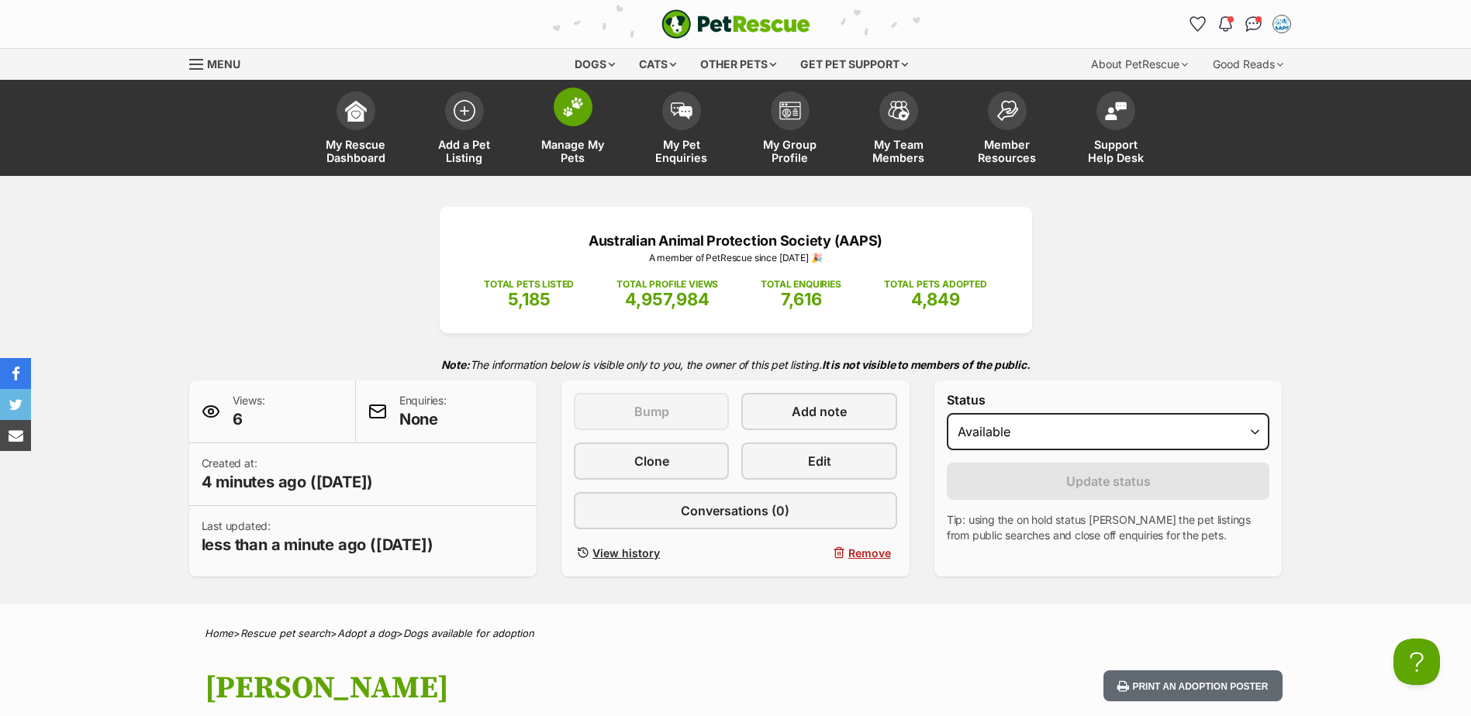
click at [573, 94] on span at bounding box center [573, 107] width 39 height 39
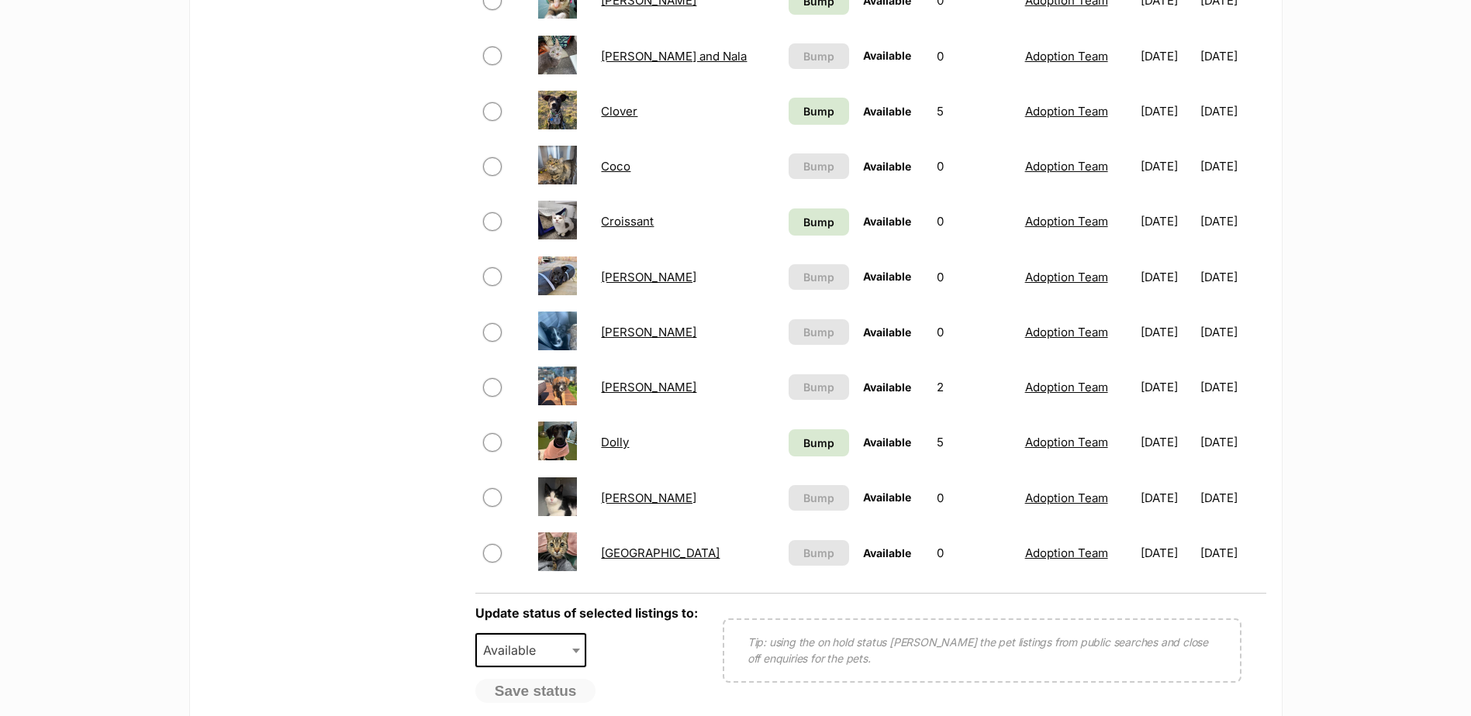
scroll to position [1086, 0]
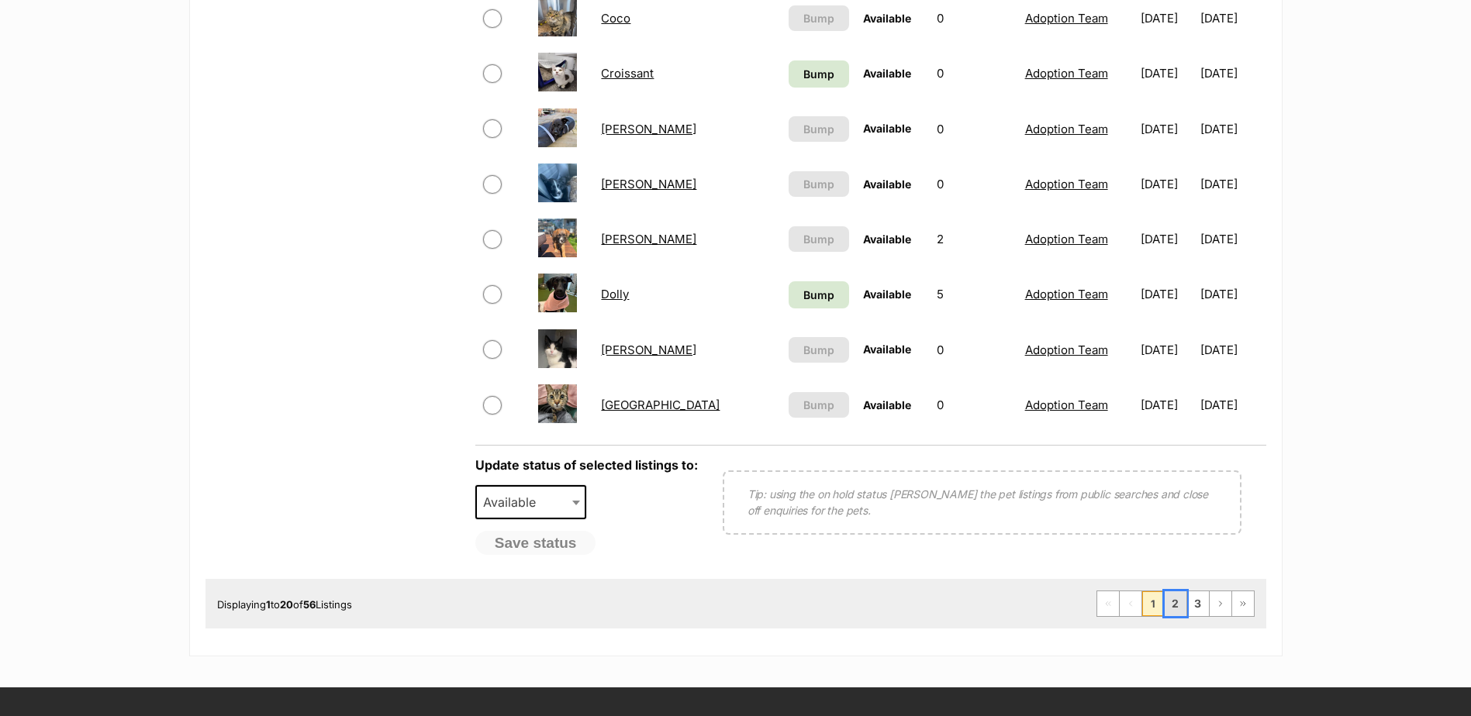
click at [1172, 608] on link "2" at bounding box center [1176, 604] width 22 height 25
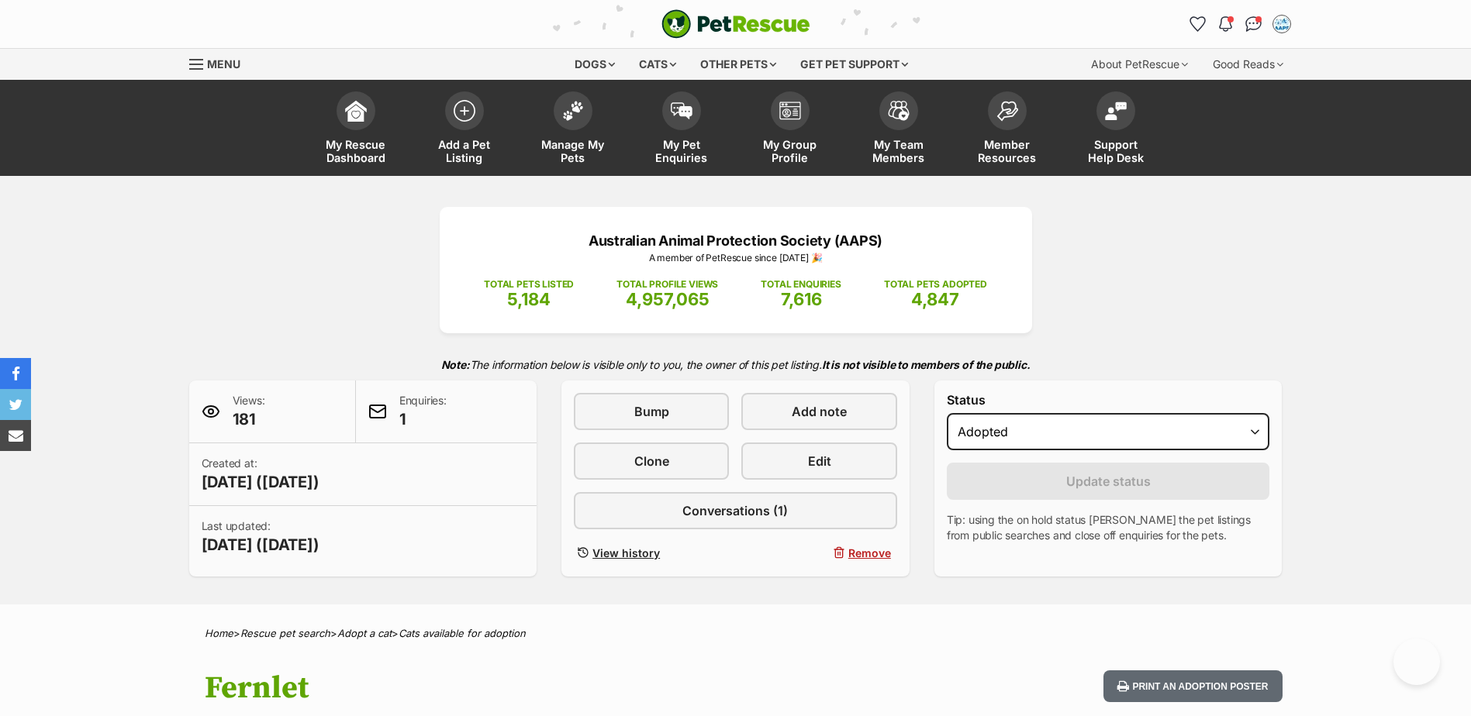
select select "rehomed"
drag, startPoint x: 0, startPoint y: 0, endPoint x: 577, endPoint y: 98, distance: 585.2
click at [577, 97] on img at bounding box center [573, 107] width 22 height 20
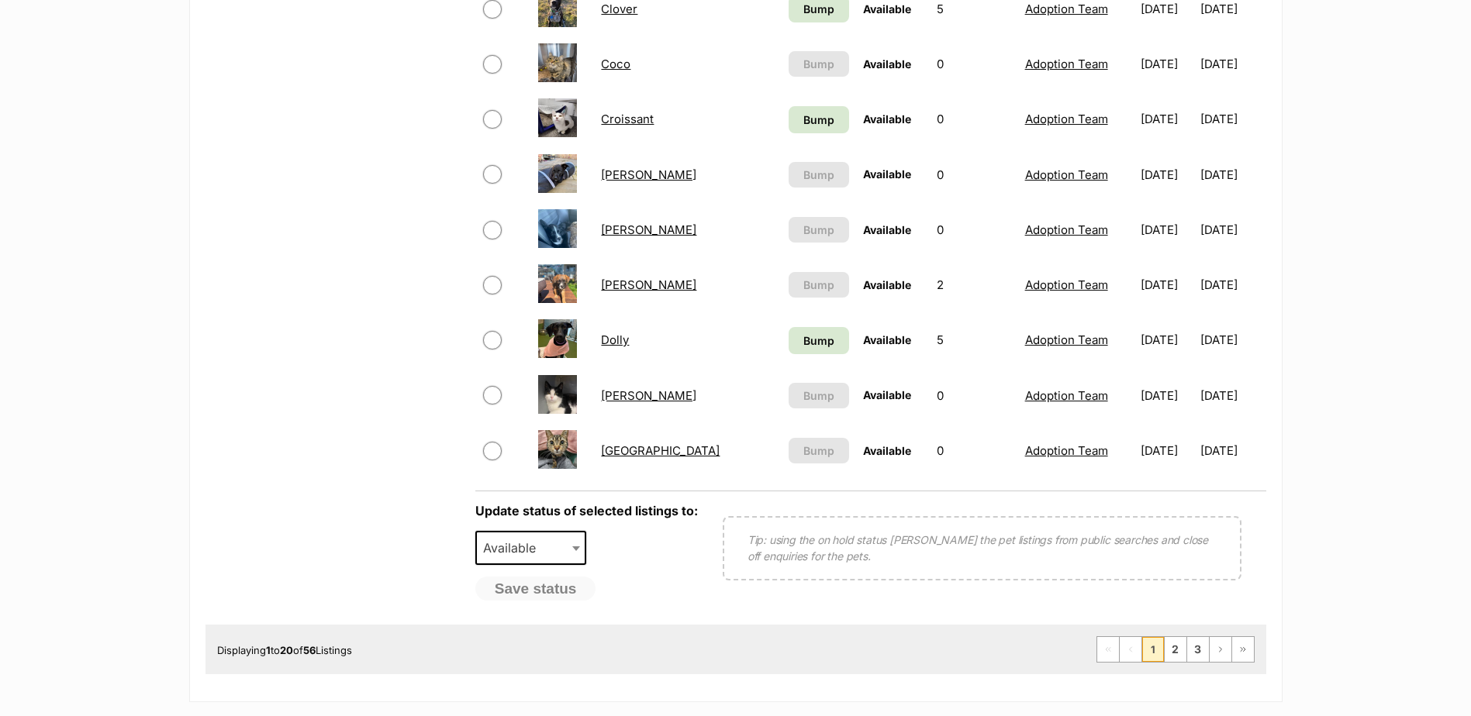
scroll to position [1163, 0]
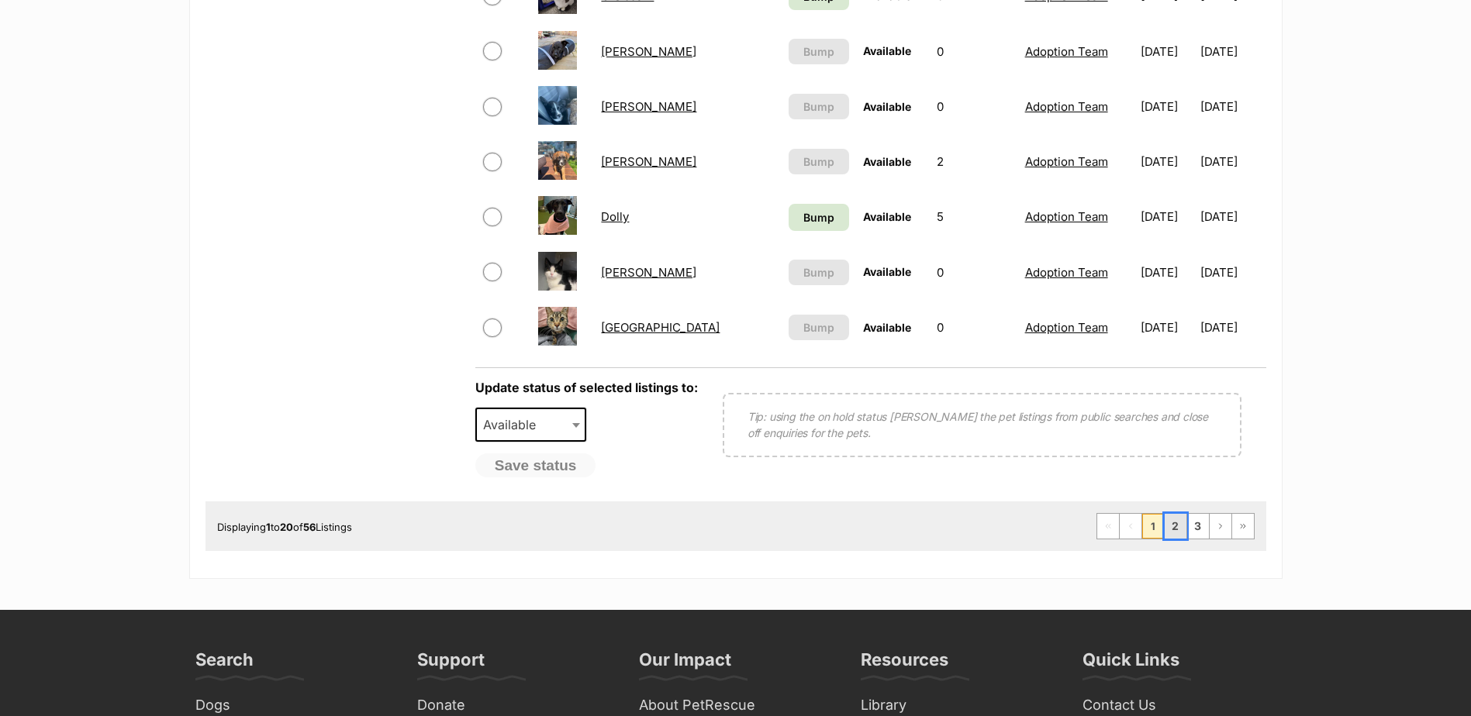
click at [1176, 521] on link "2" at bounding box center [1176, 526] width 22 height 25
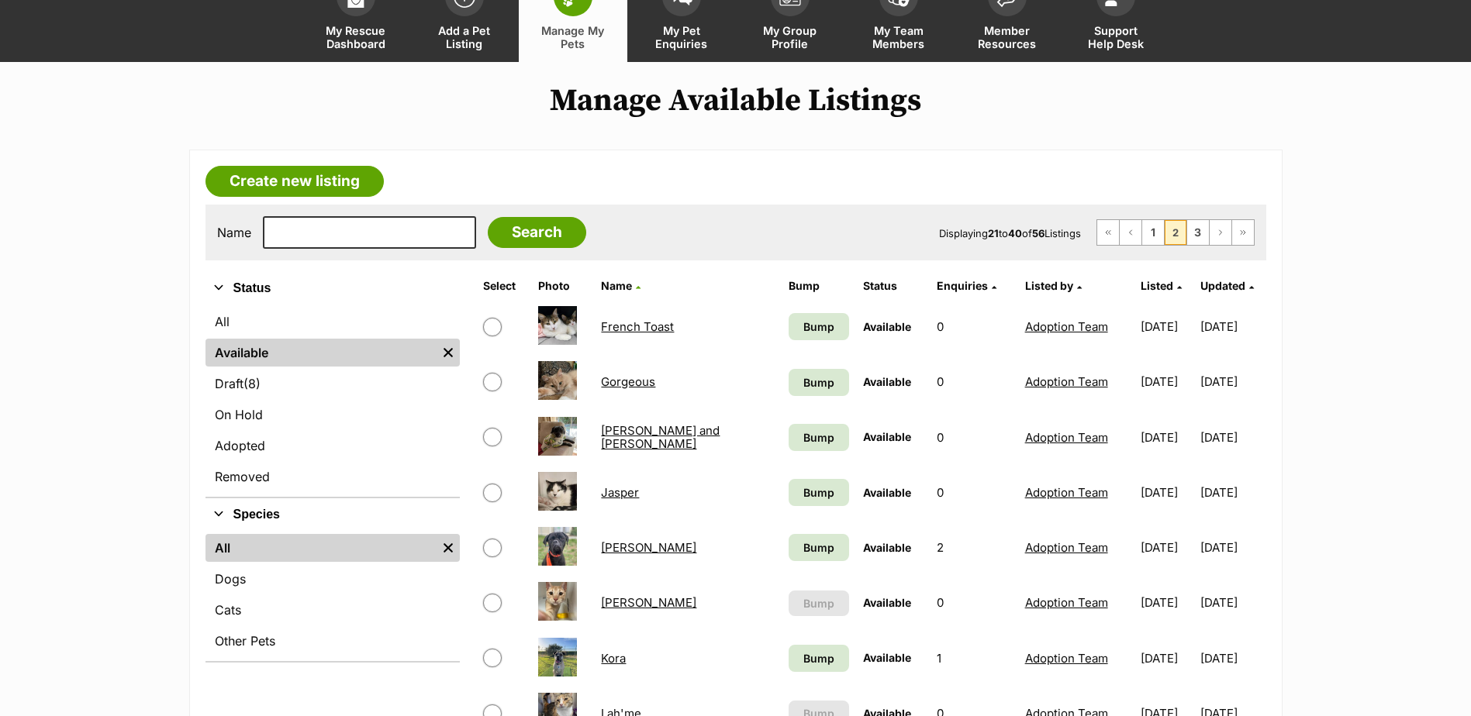
scroll to position [233, 0]
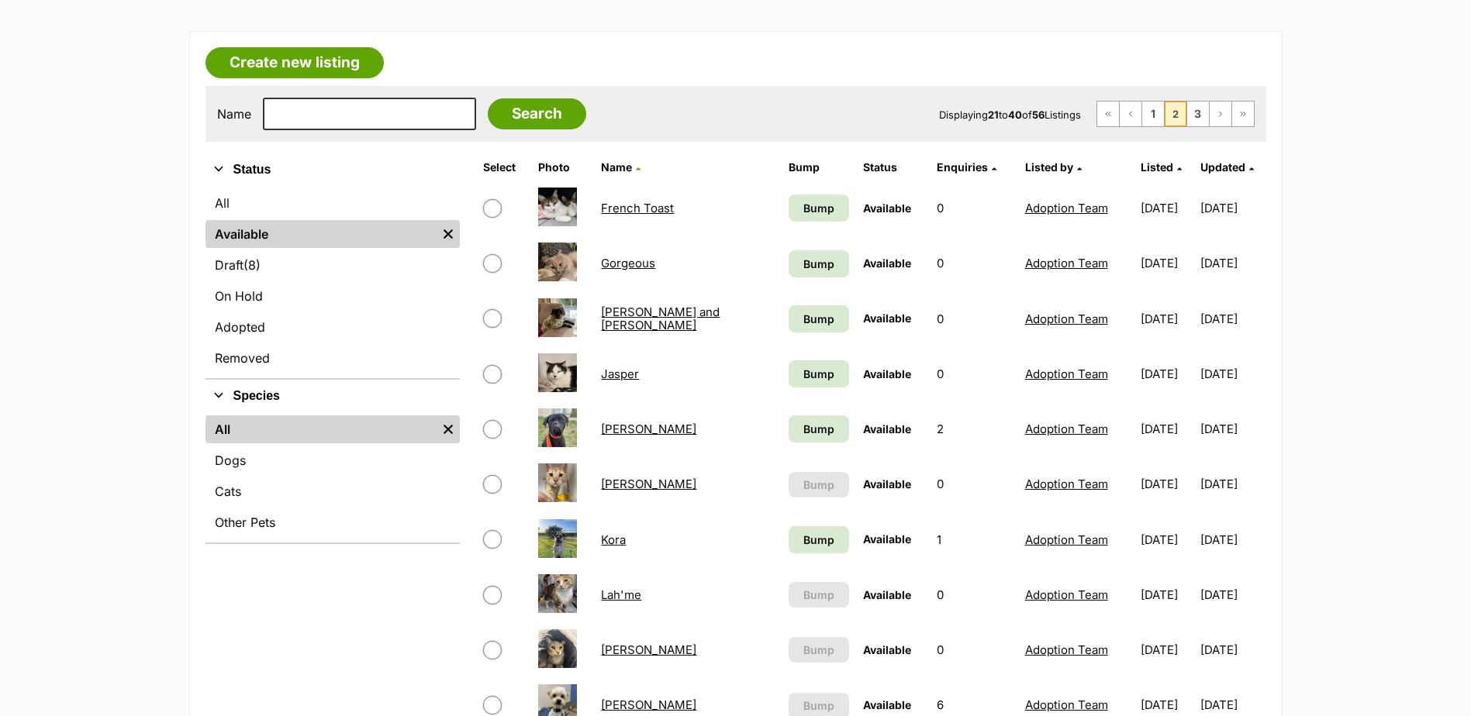
click at [606, 479] on link "[PERSON_NAME]" at bounding box center [648, 484] width 95 height 15
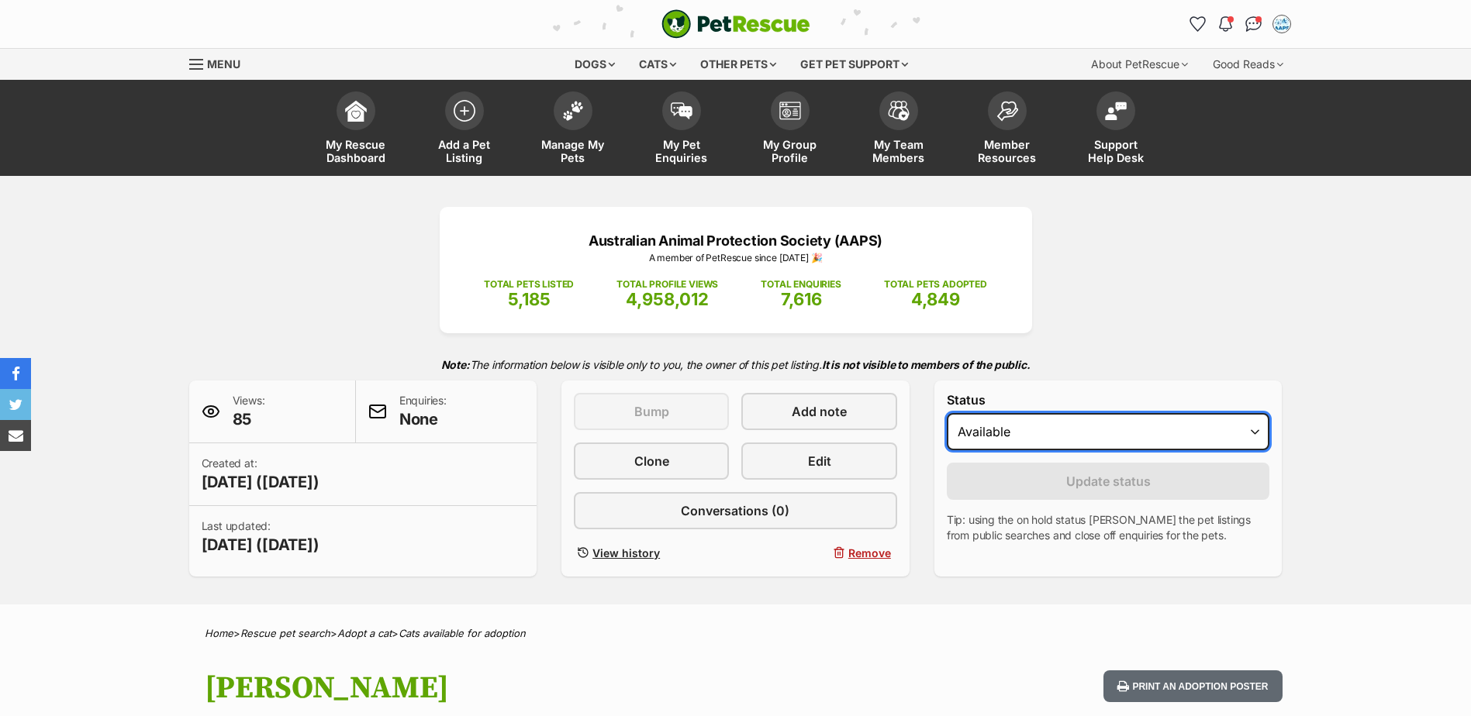
click at [1256, 427] on select "Draft Available On hold Adopted" at bounding box center [1108, 431] width 323 height 37
select select "rehomed"
click at [947, 413] on select "Draft Available On hold Adopted" at bounding box center [1108, 431] width 323 height 37
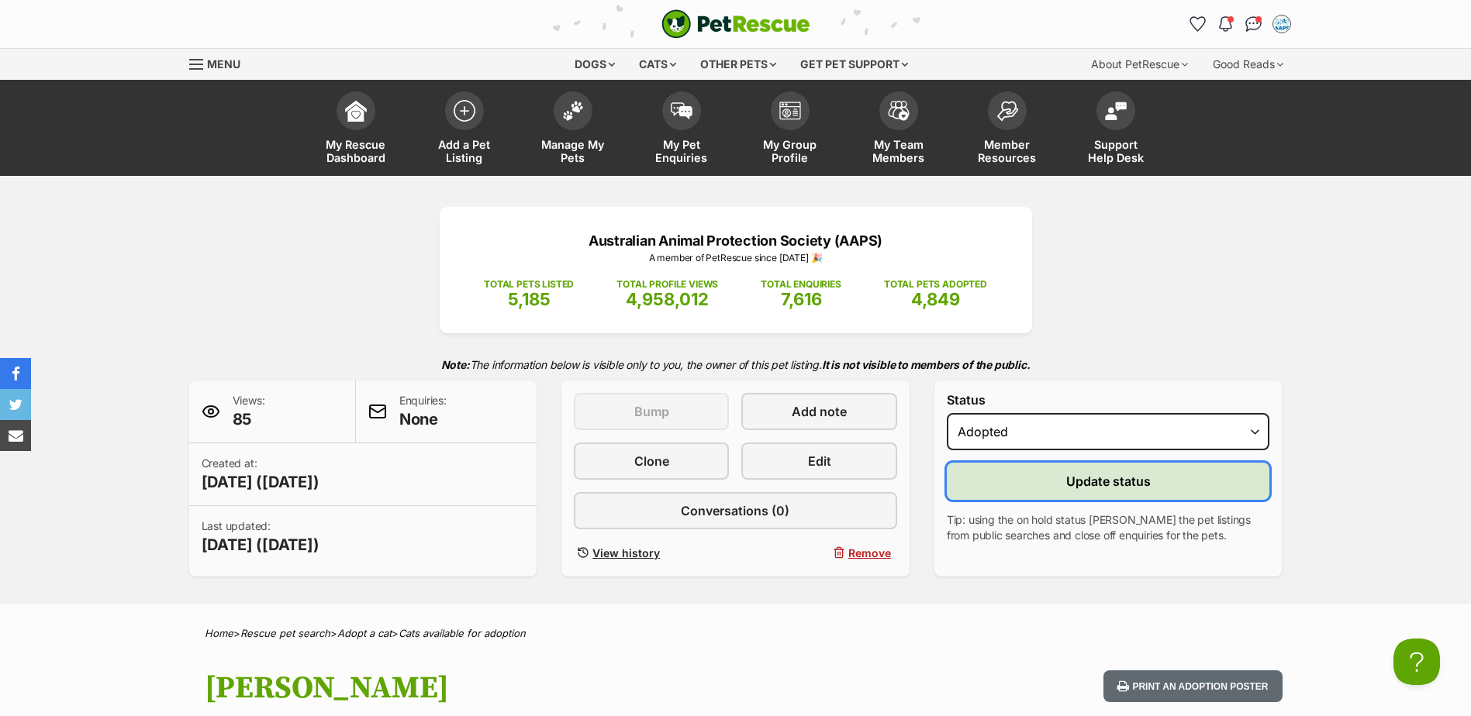
click at [1103, 485] on span "Update status" at bounding box center [1108, 481] width 85 height 19
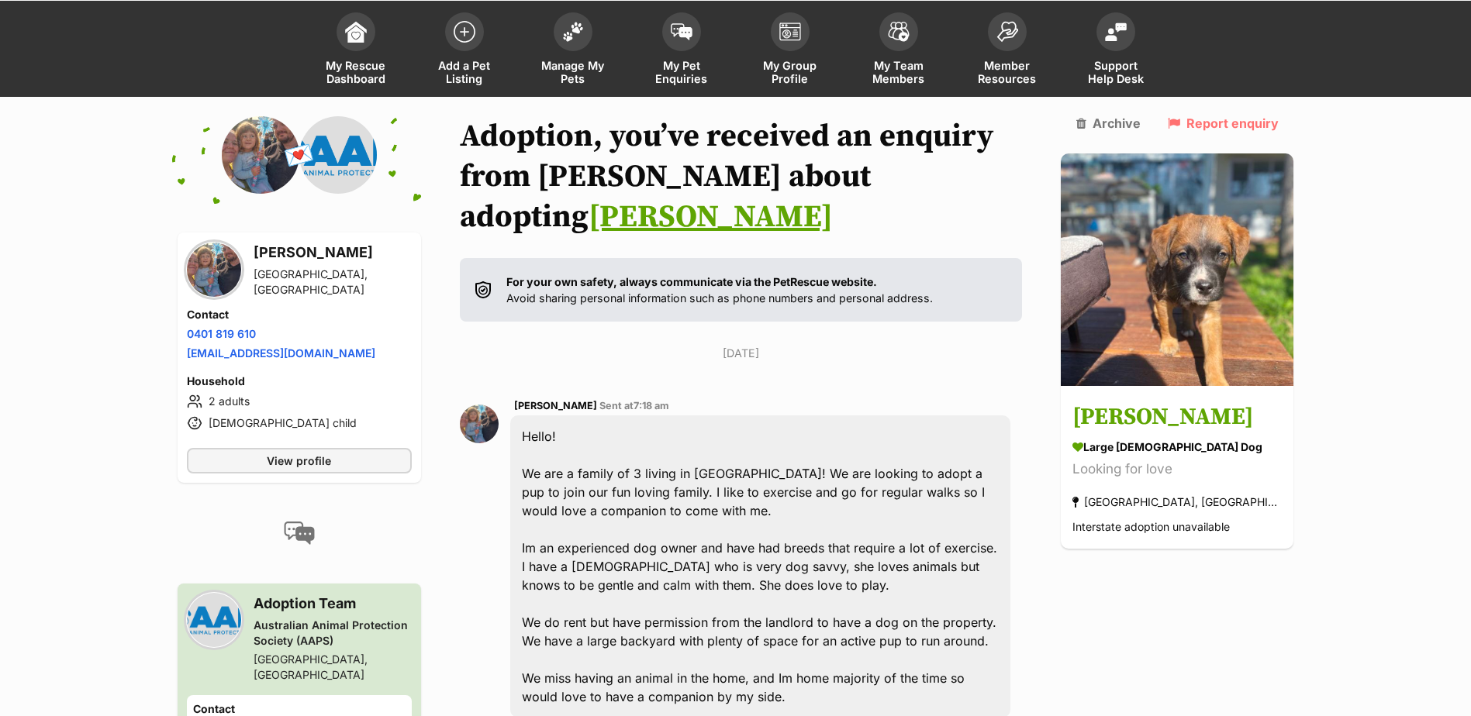
scroll to position [278, 0]
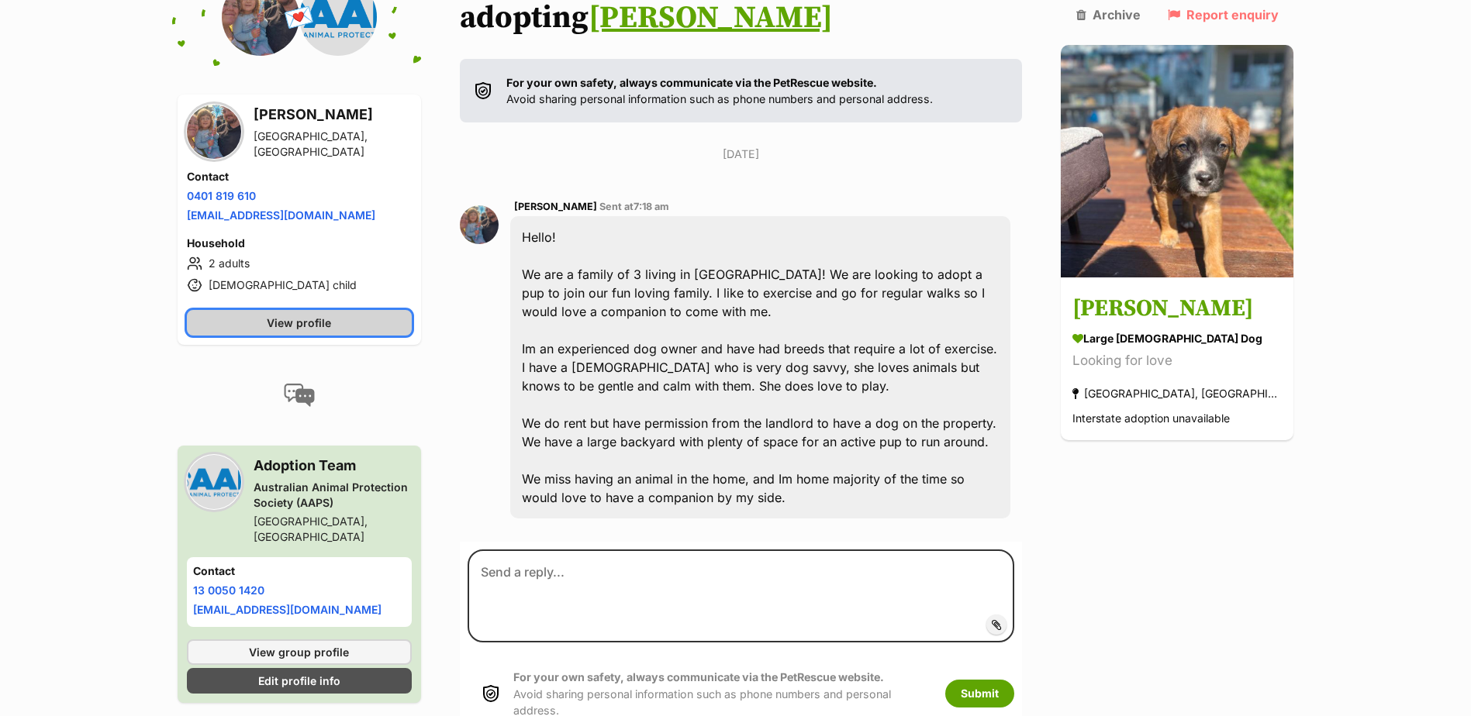
click at [294, 323] on span "View profile" at bounding box center [299, 323] width 64 height 16
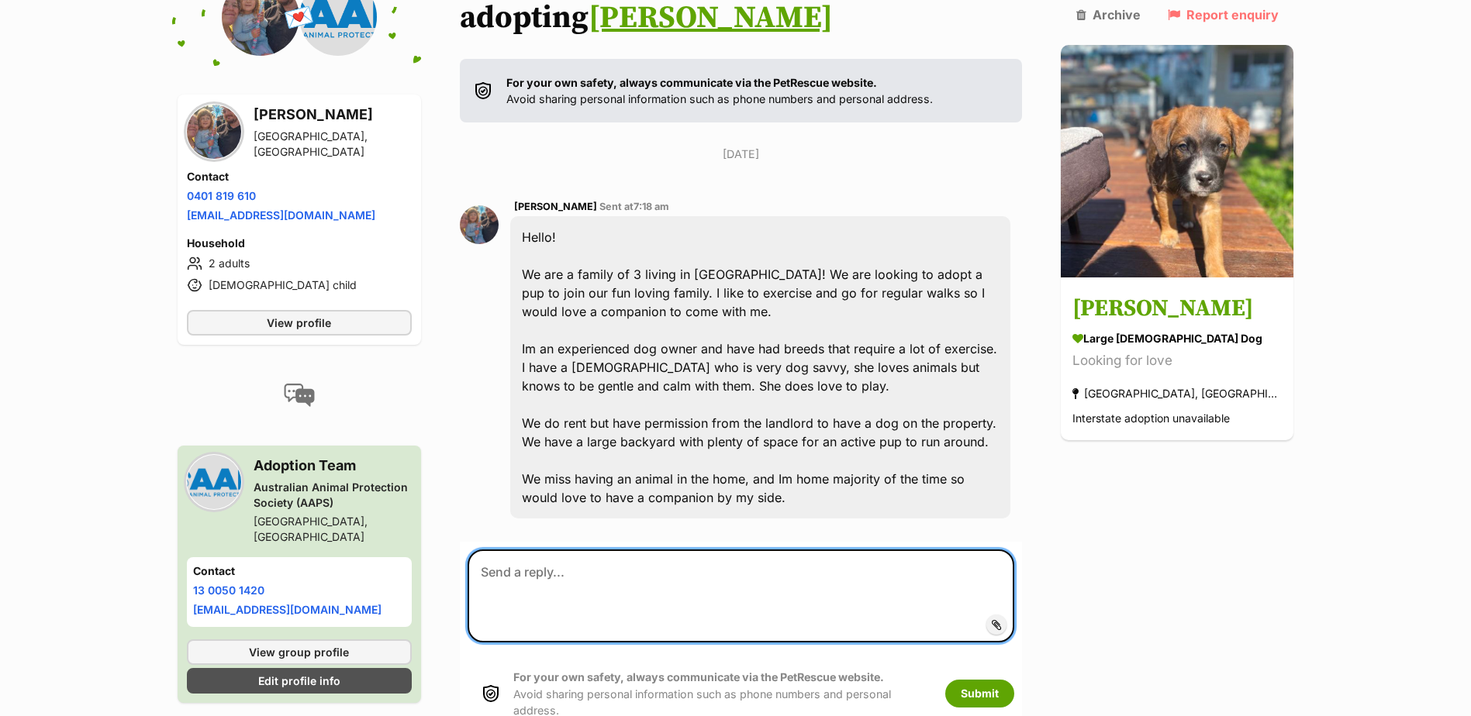
click at [585, 581] on textarea at bounding box center [741, 596] width 547 height 93
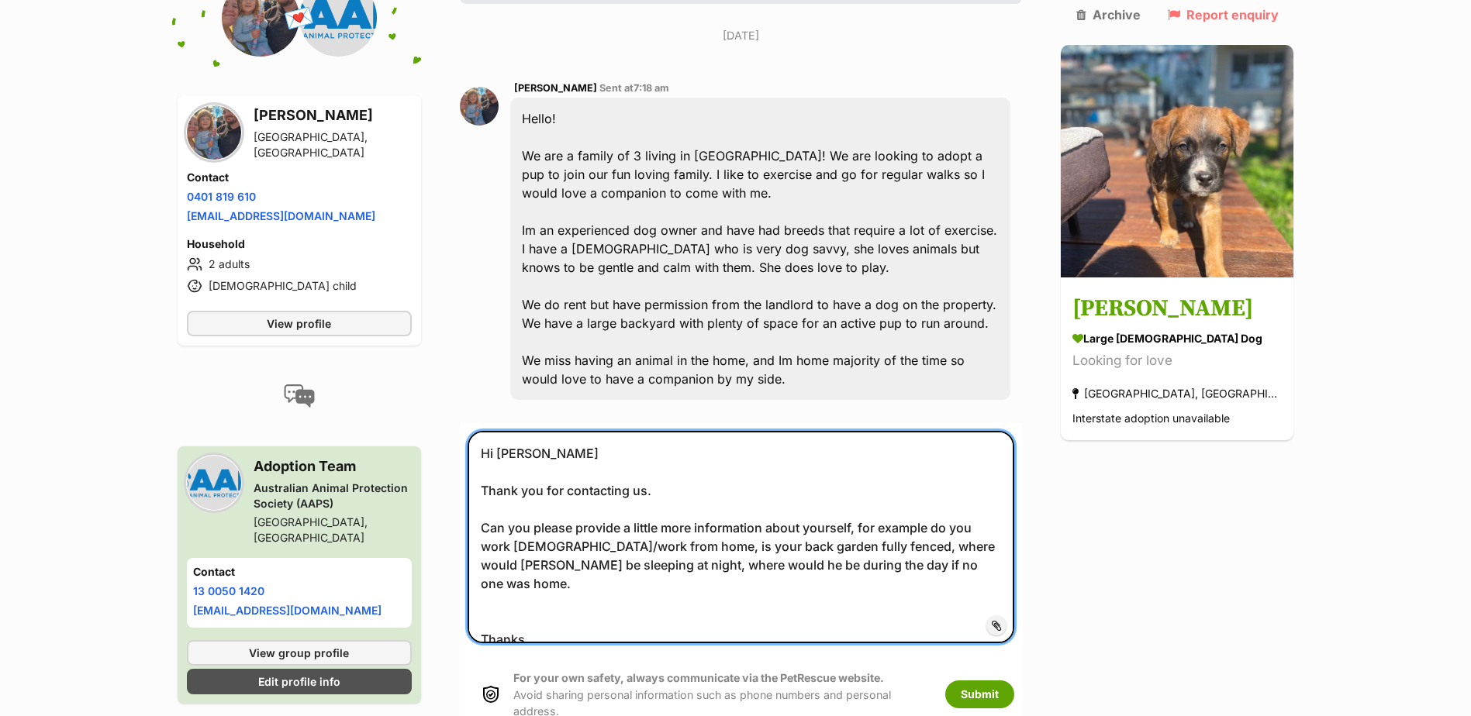
scroll to position [543, 0]
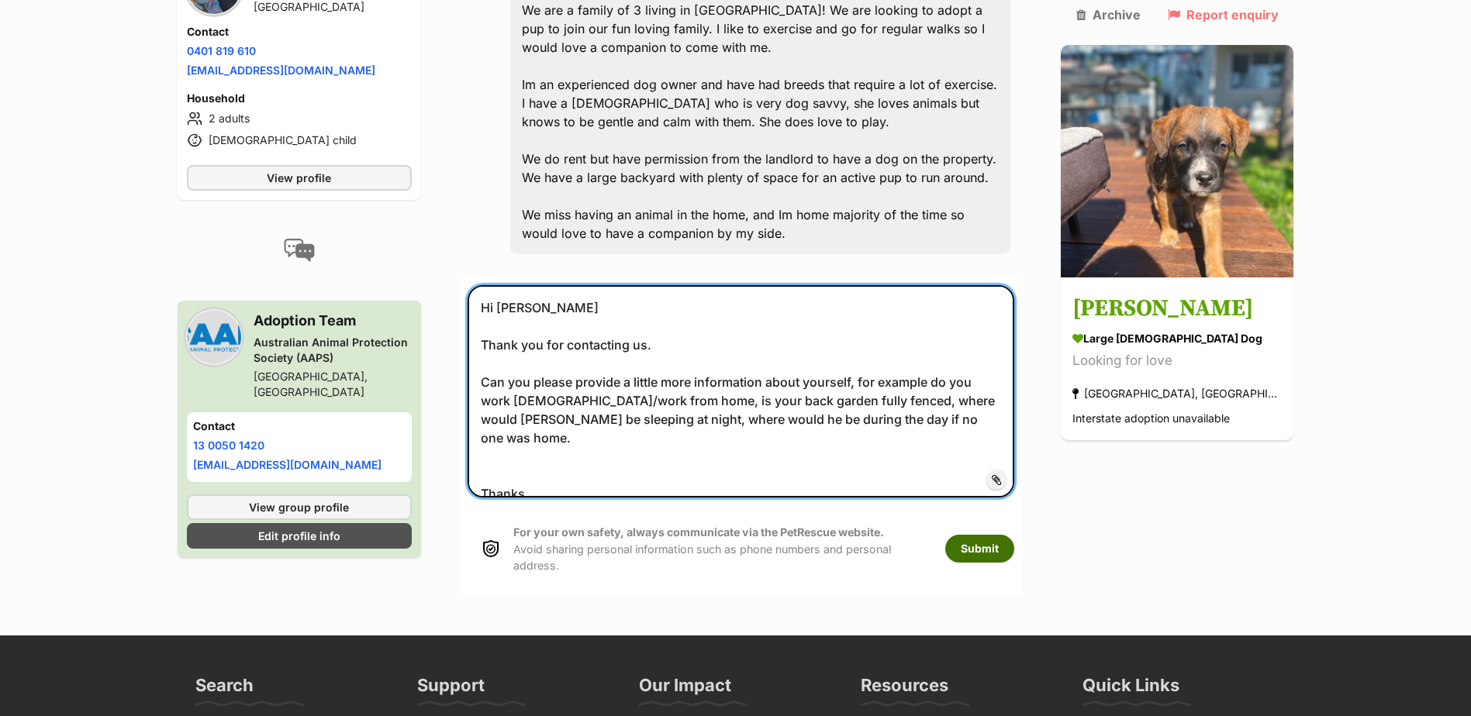
type textarea "Hi Victoria Thank you for contacting us. Can you please provide a little more i…"
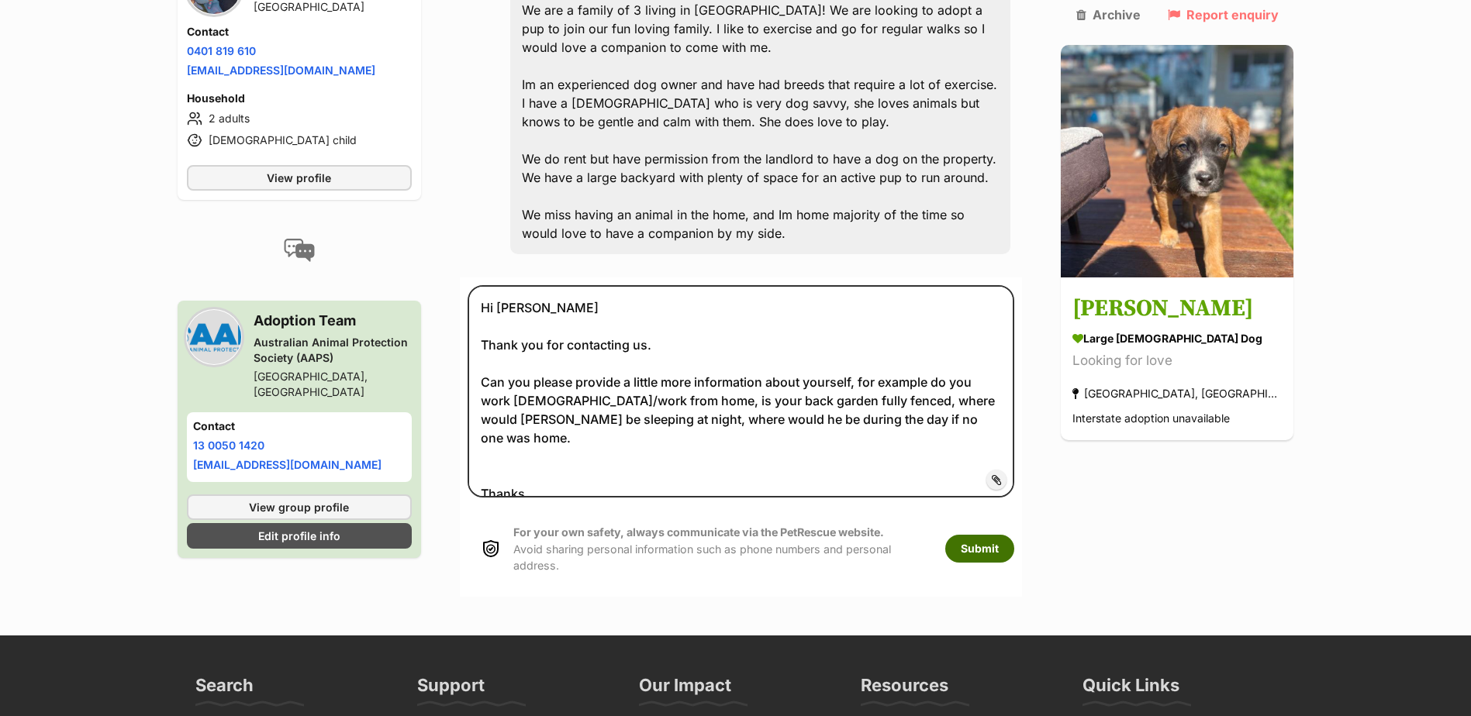
click at [1009, 541] on button "Submit" at bounding box center [979, 549] width 69 height 28
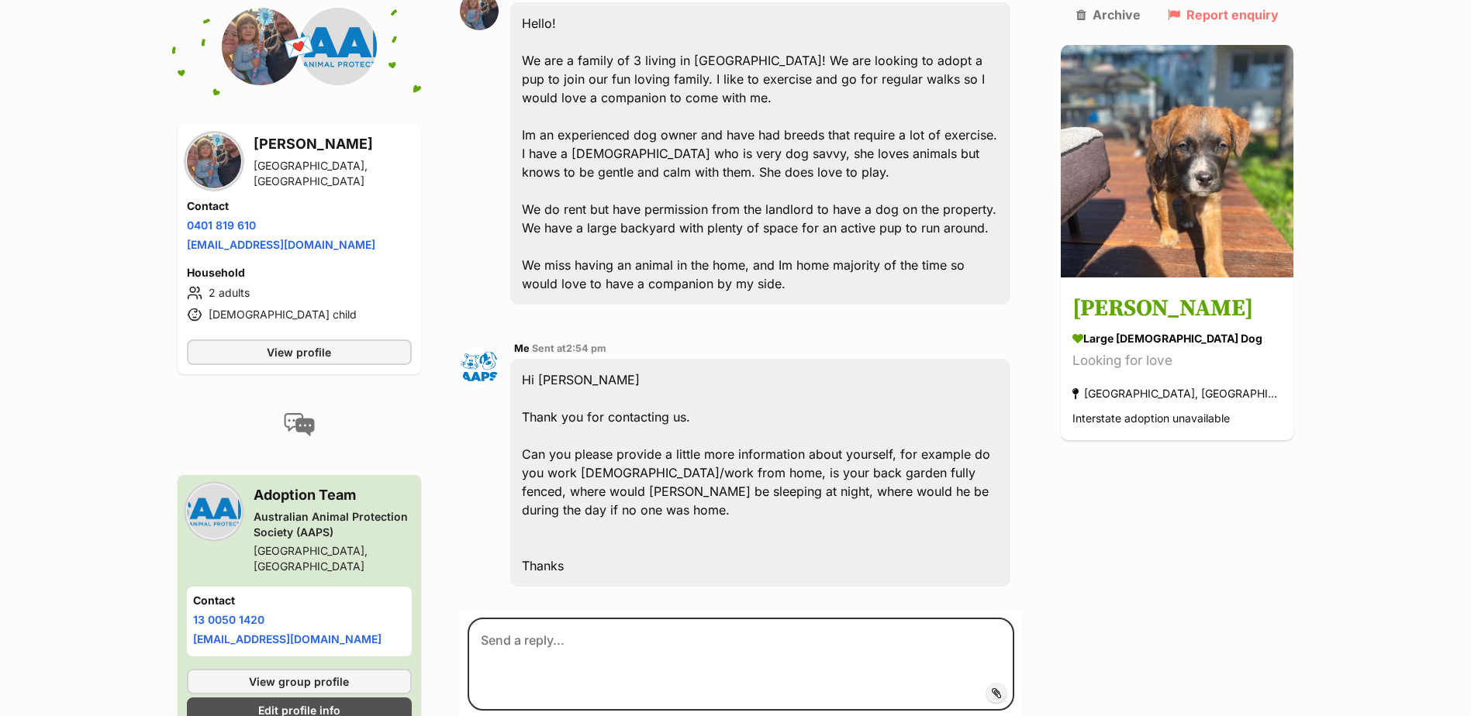
scroll to position [492, 0]
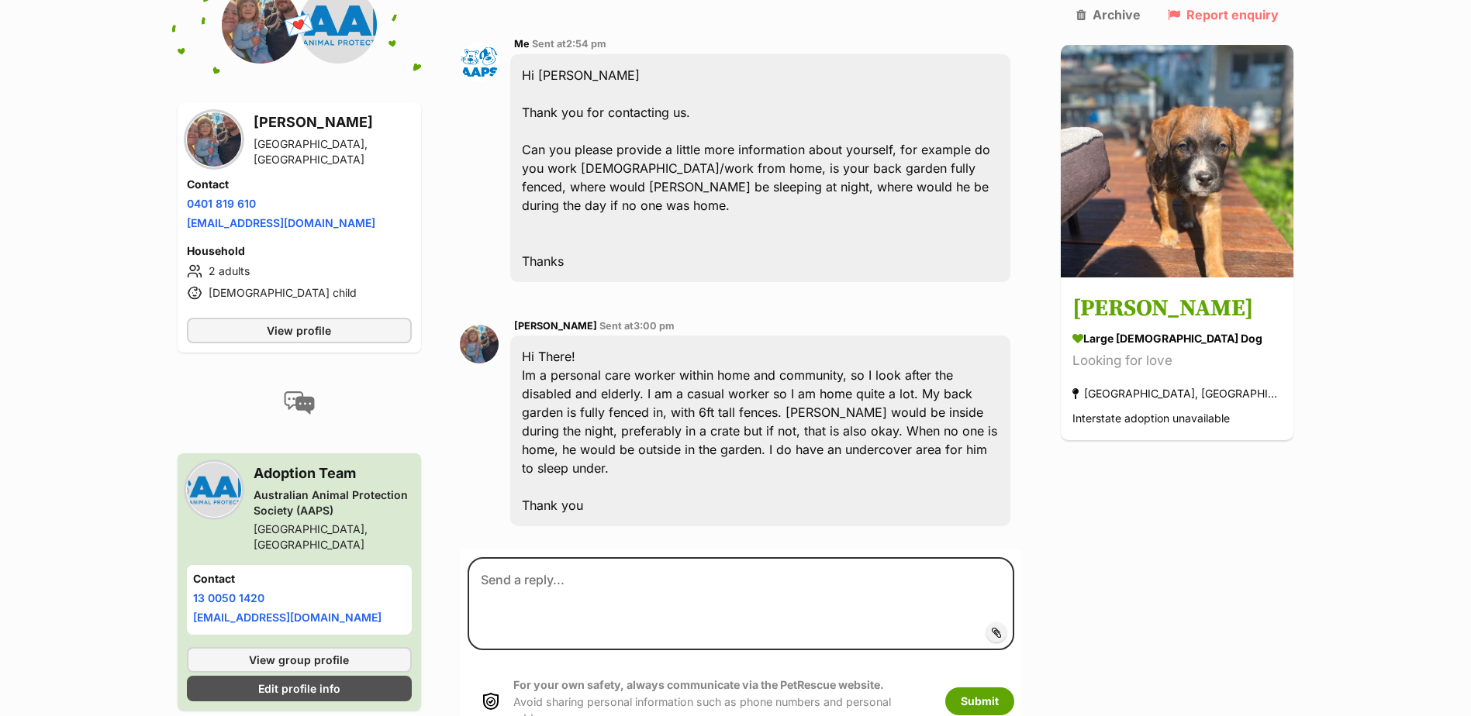
scroll to position [833, 0]
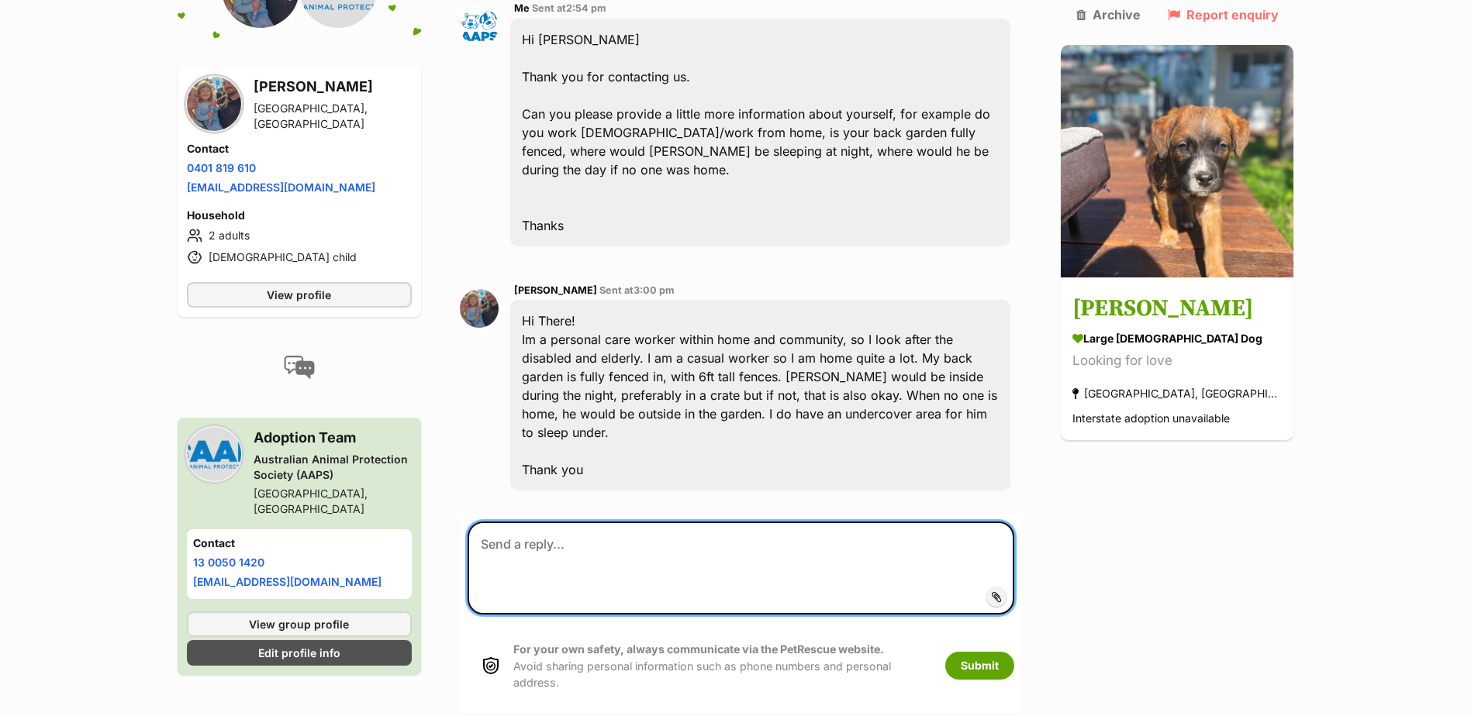
click at [558, 522] on textarea at bounding box center [741, 568] width 547 height 93
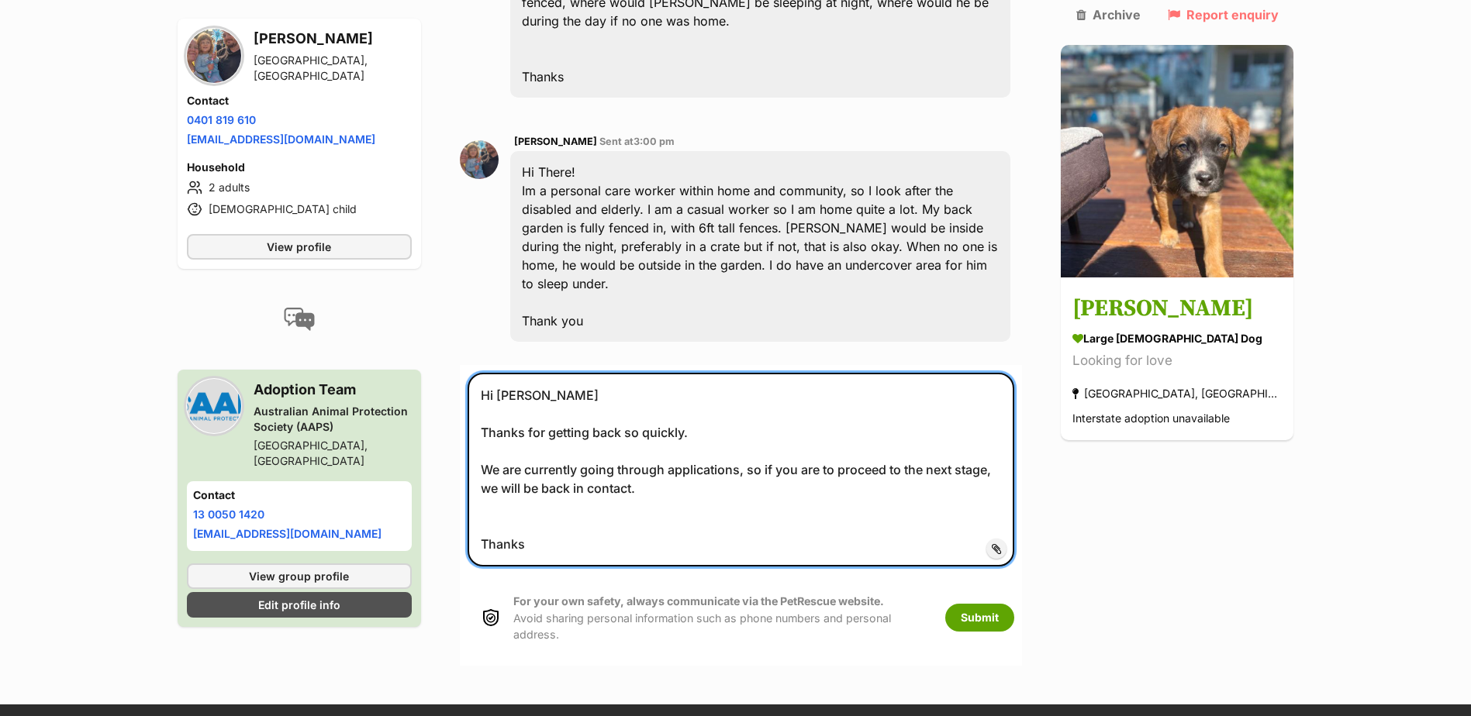
scroll to position [1065, 0]
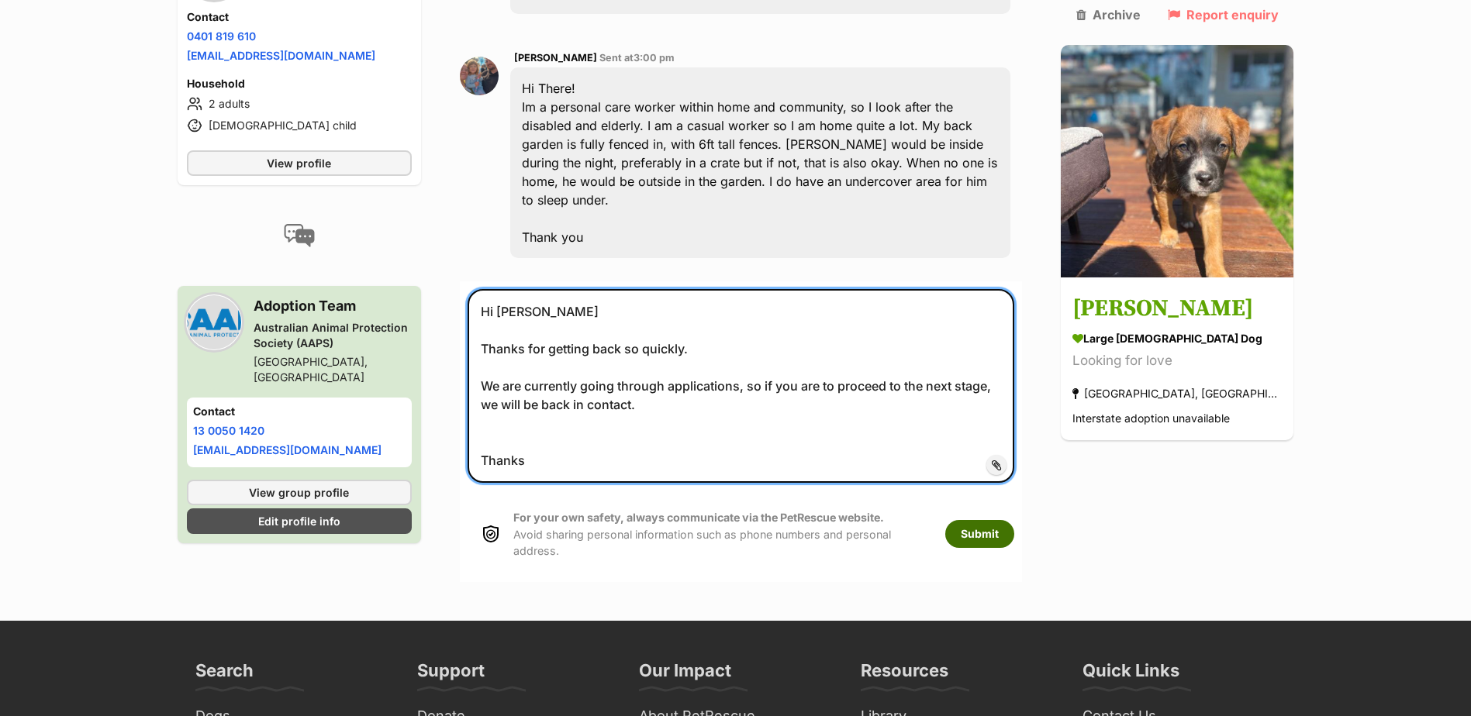
type textarea "Hi [PERSON_NAME] Thanks for getting back so quickly. We are currently going thr…"
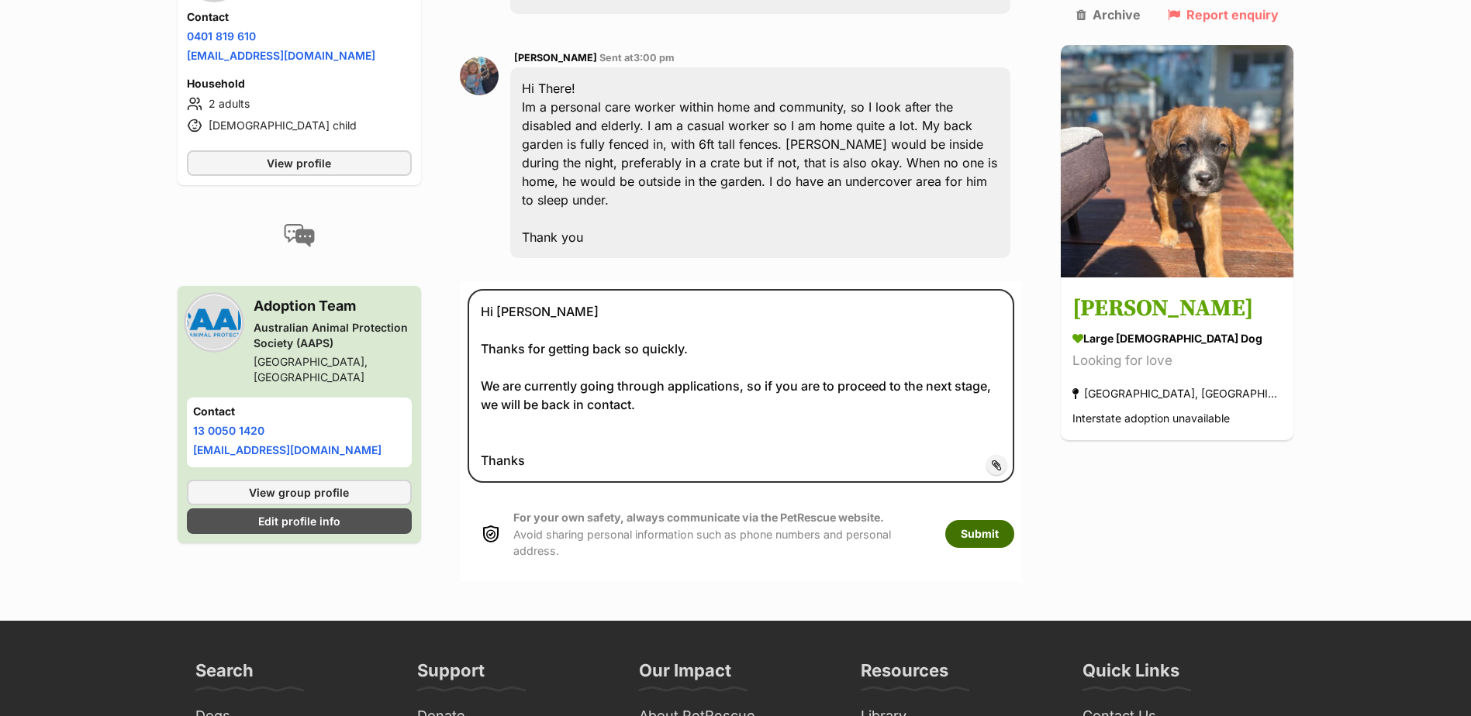
click at [1006, 520] on button "Submit" at bounding box center [979, 534] width 69 height 28
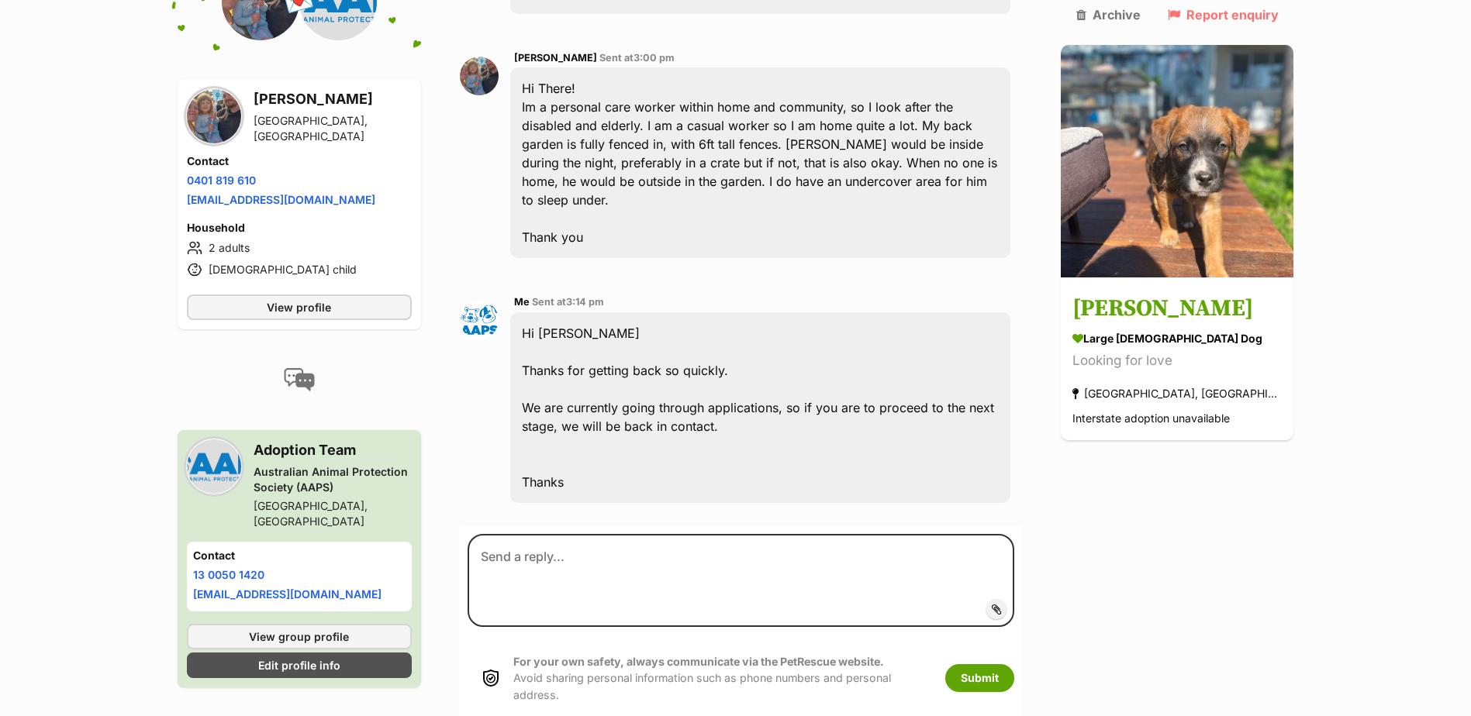
scroll to position [1069, 0]
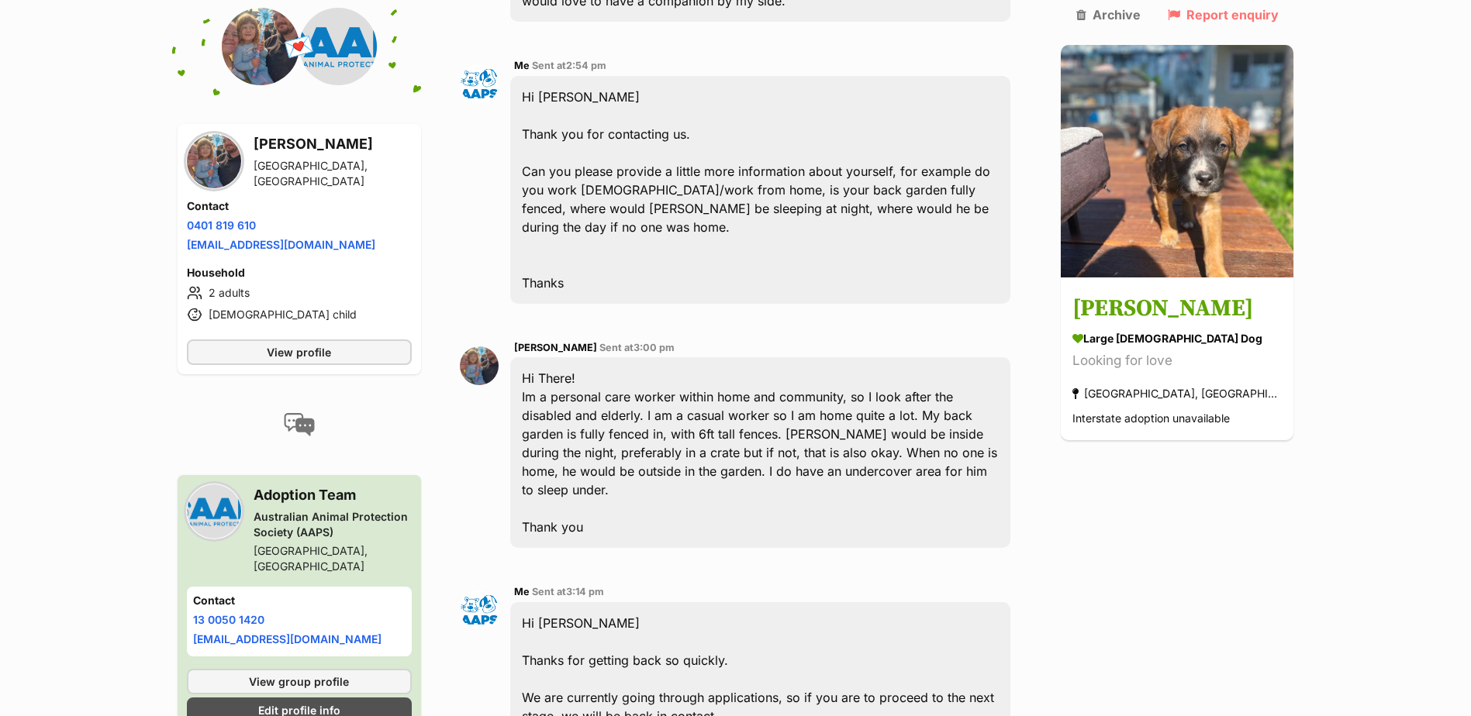
scroll to position [1008, 0]
